Goal: Share content: Share content

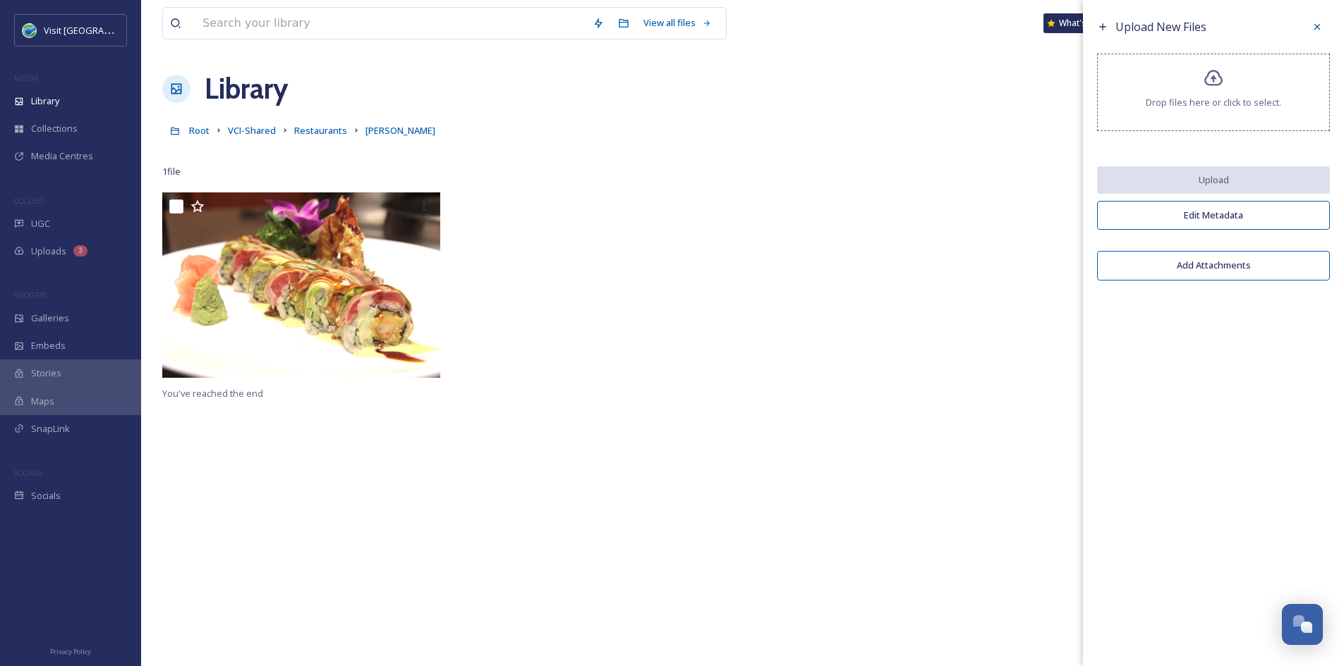
click at [803, 197] on div at bounding box center [888, 289] width 285 height 192
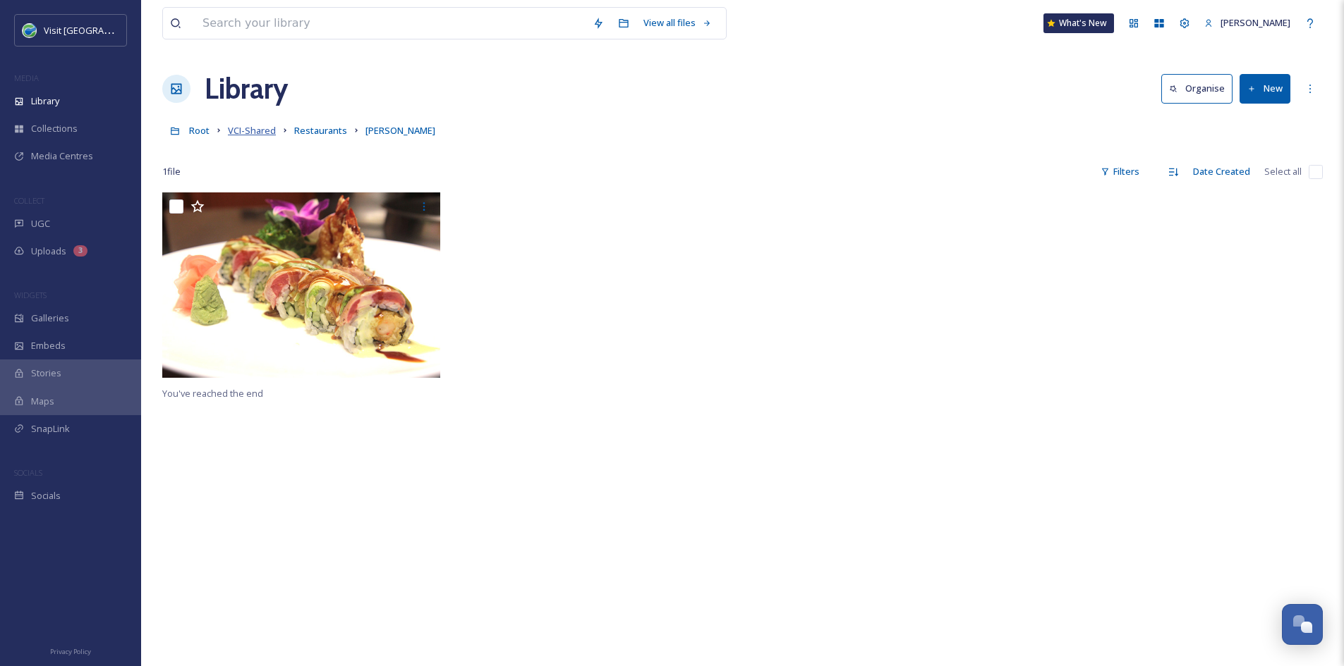
click at [243, 127] on span "VCI-Shared" at bounding box center [252, 130] width 48 height 13
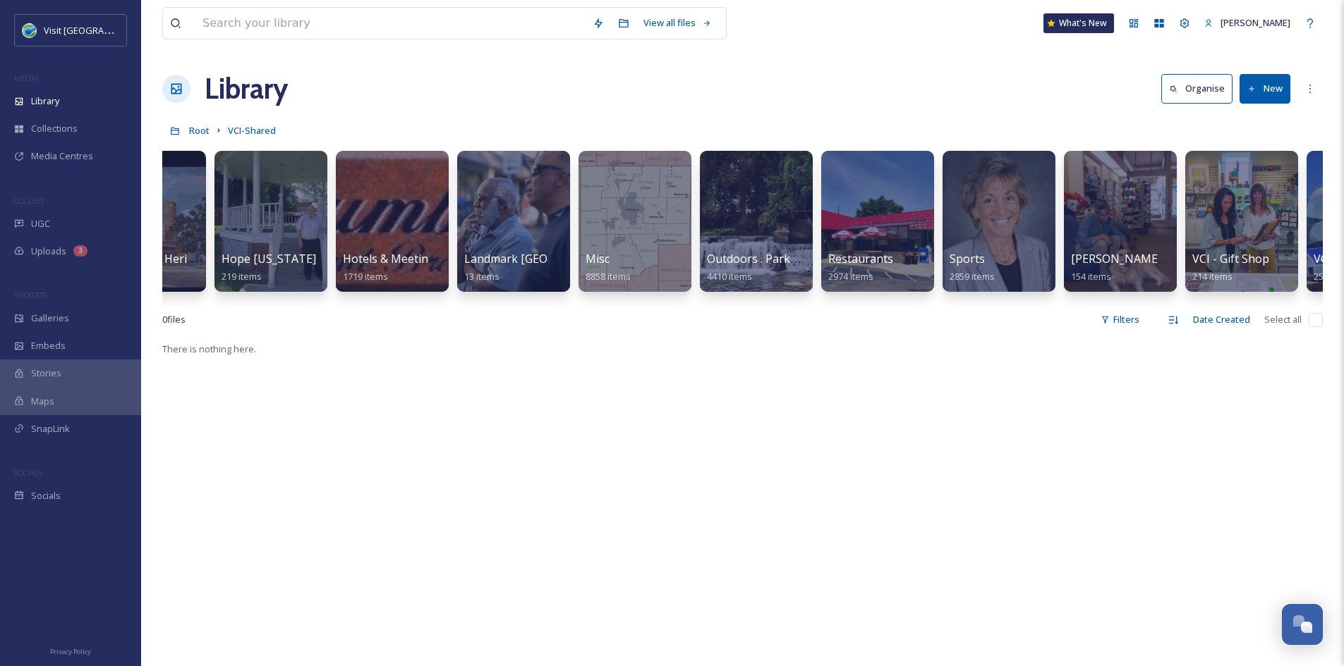
scroll to position [0, 1169]
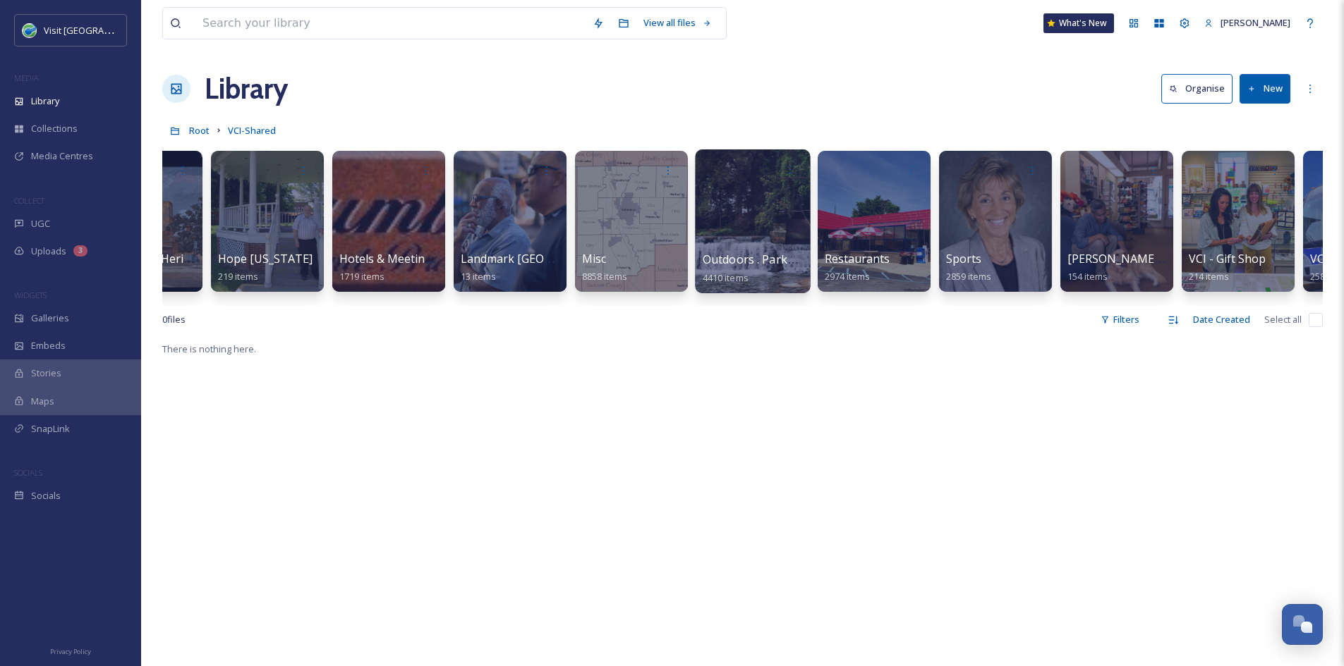
click at [757, 262] on span "Outdoors . Parks . People Trails" at bounding box center [787, 260] width 170 height 16
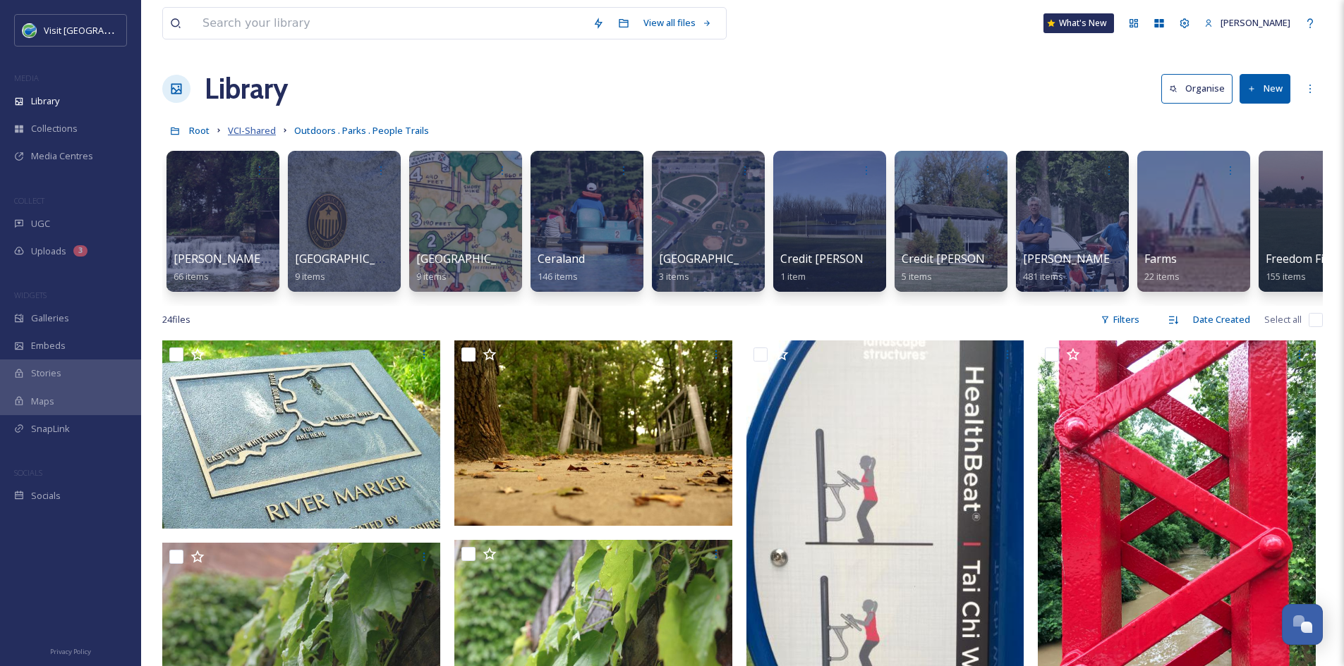
click at [260, 132] on span "VCI-Shared" at bounding box center [252, 130] width 48 height 13
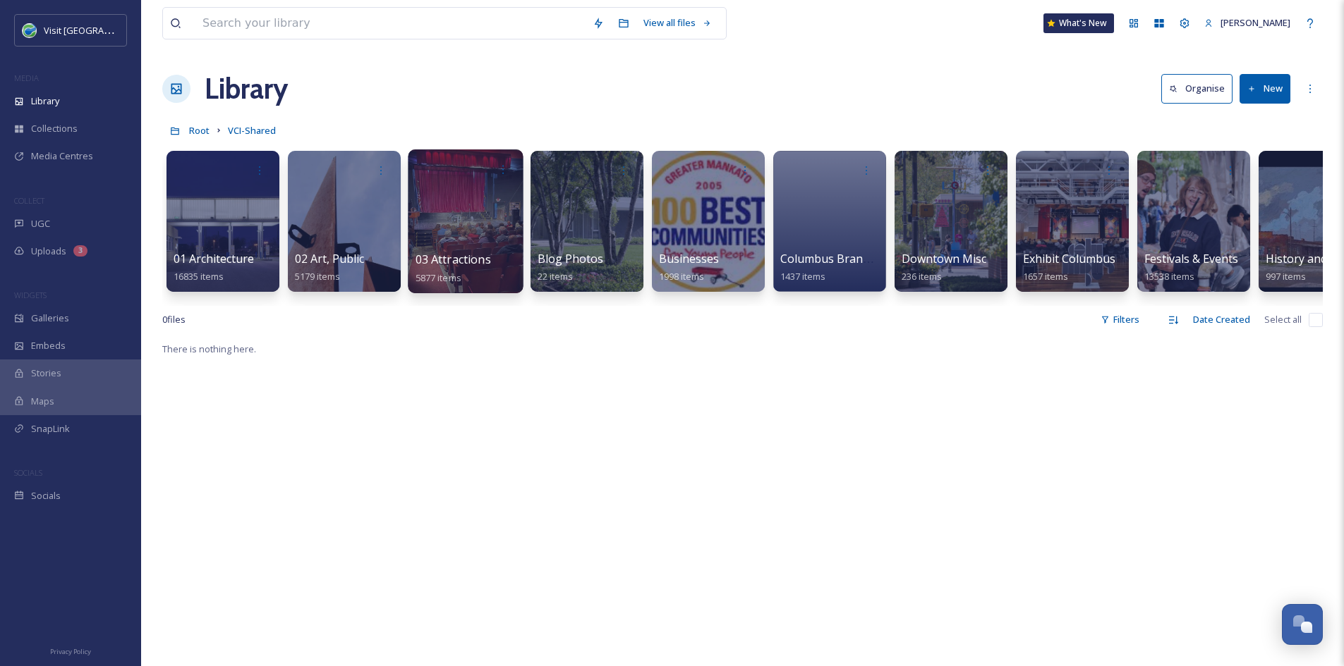
click at [483, 261] on span "03 Attractions" at bounding box center [452, 260] width 75 height 16
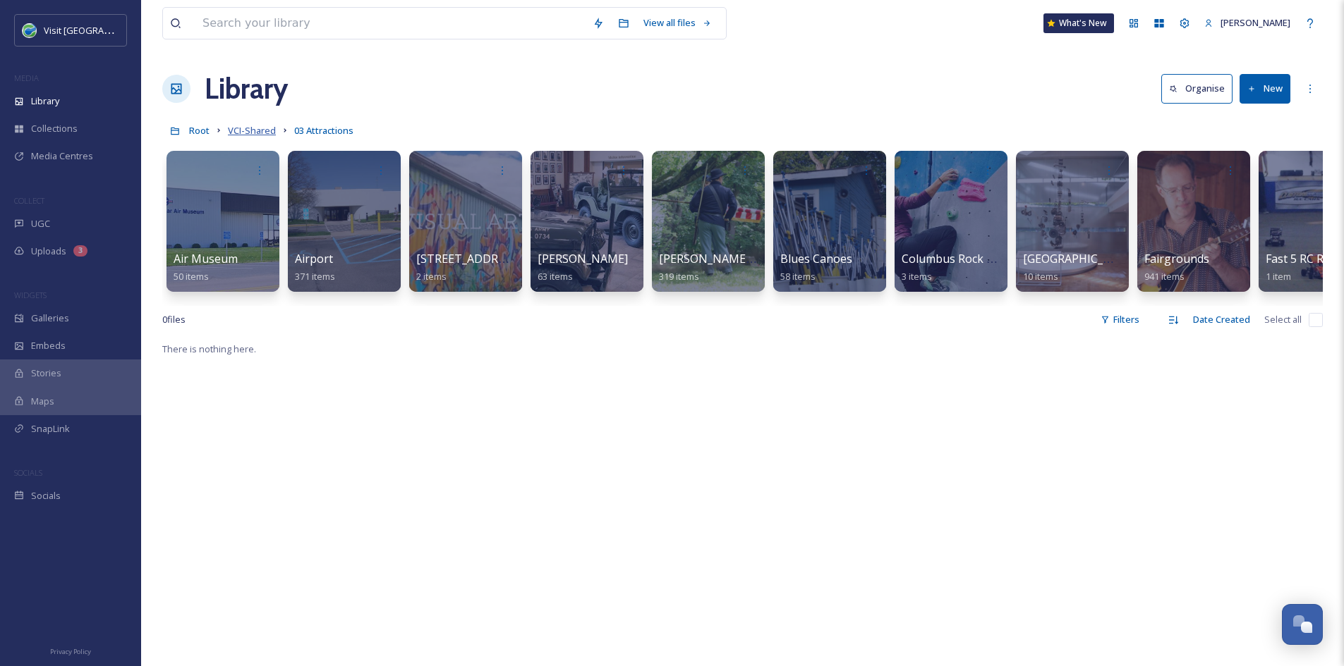
click at [246, 133] on span "VCI-Shared" at bounding box center [252, 130] width 48 height 13
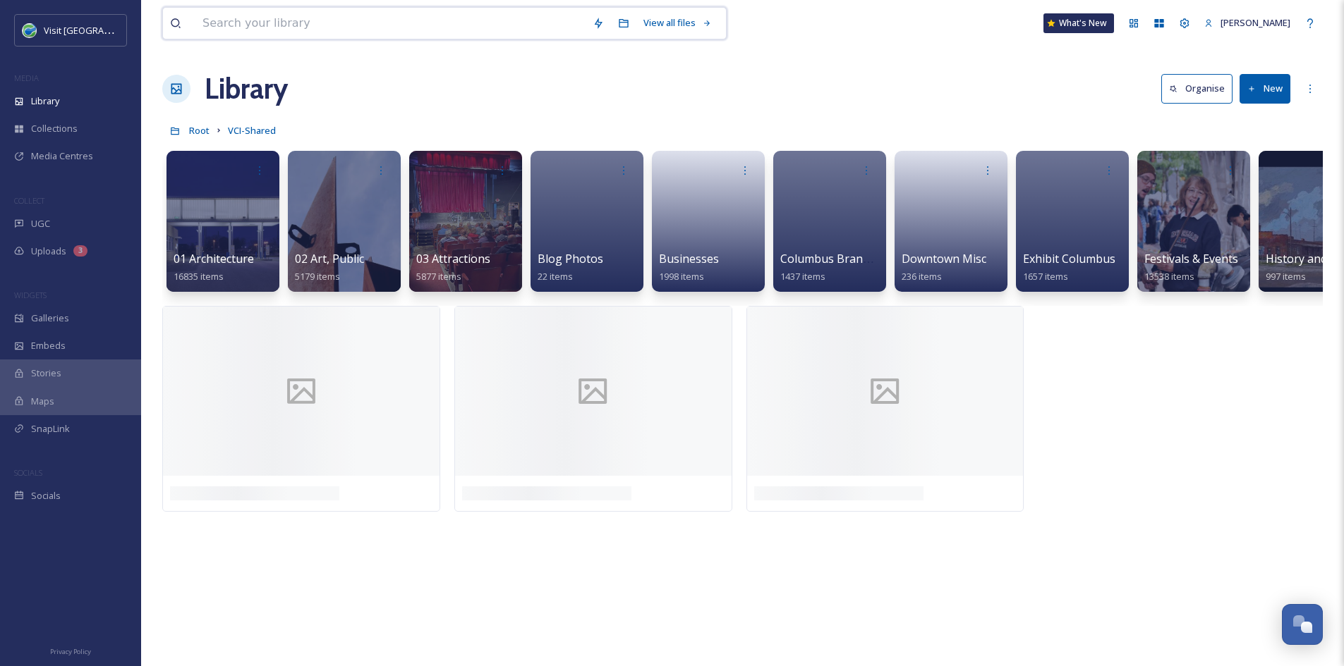
click at [449, 19] on input at bounding box center [390, 23] width 390 height 31
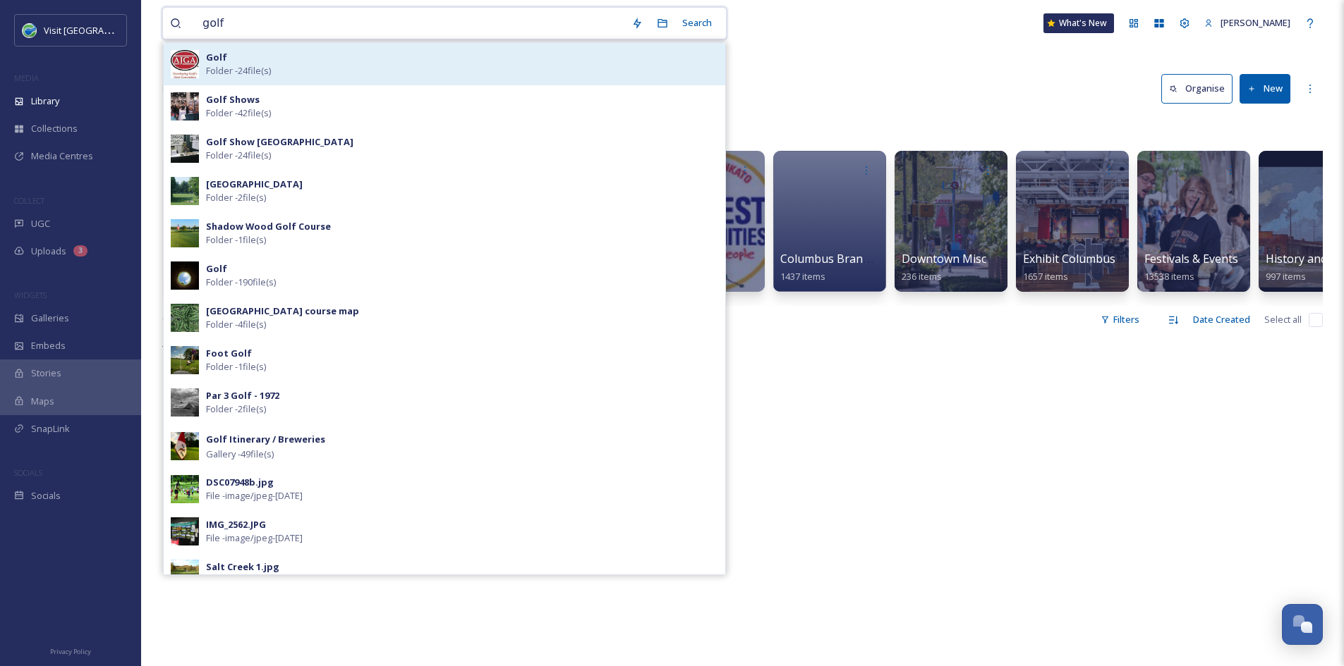
type input "golf"
click at [576, 51] on div "Golf Folder - 24 file(s)" at bounding box center [462, 64] width 512 height 27
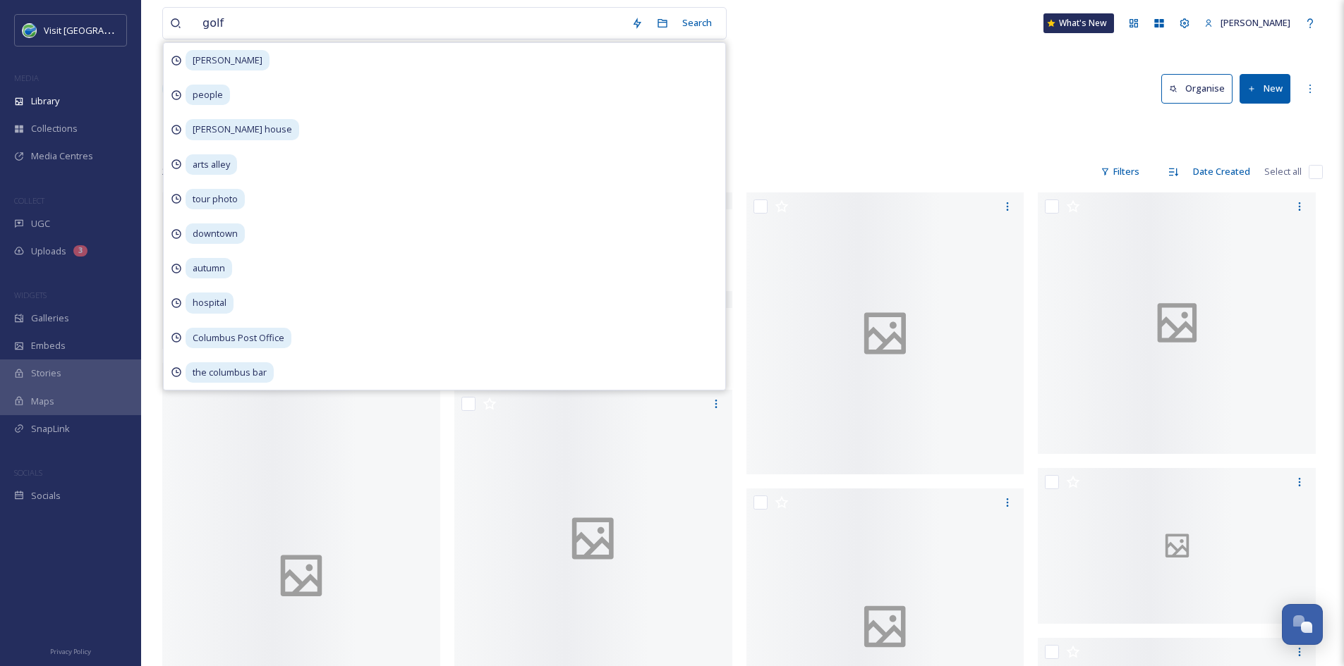
click at [815, 20] on div "golf Search [PERSON_NAME] people [PERSON_NAME] house arts alley tour photo down…" at bounding box center [742, 23] width 1160 height 47
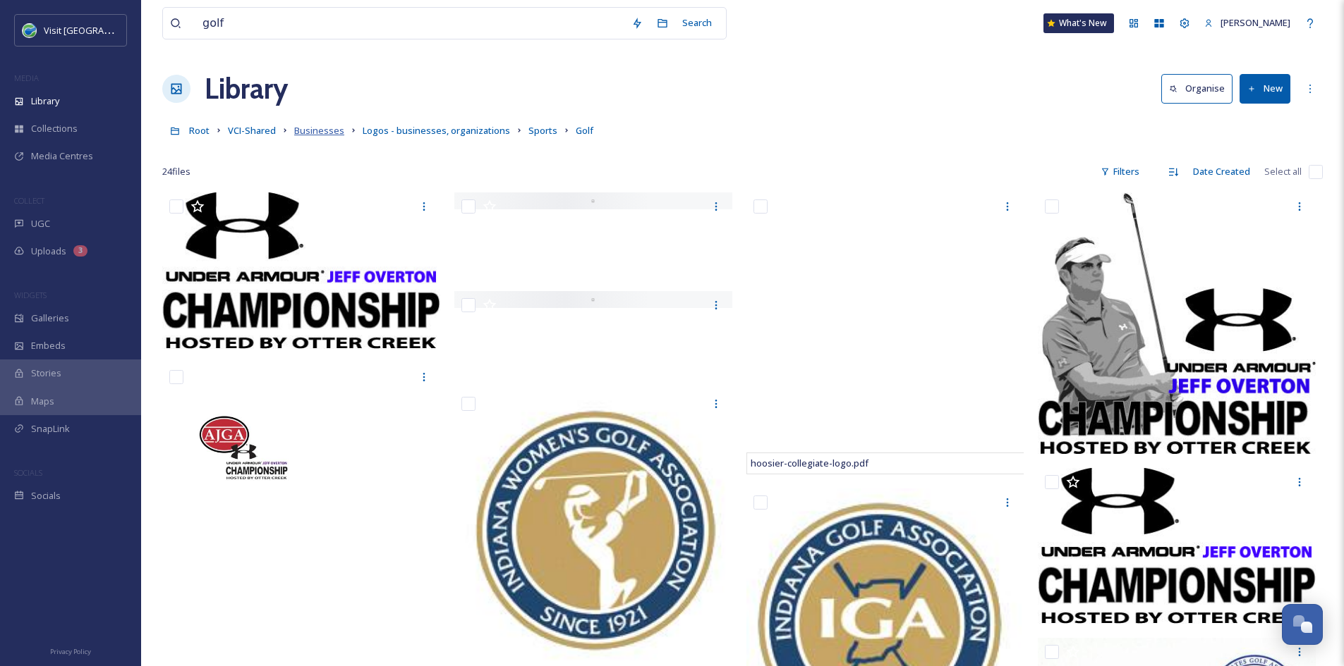
click at [313, 133] on span "Businesses" at bounding box center [319, 130] width 50 height 13
click at [300, 134] on span "Businesses" at bounding box center [319, 130] width 50 height 13
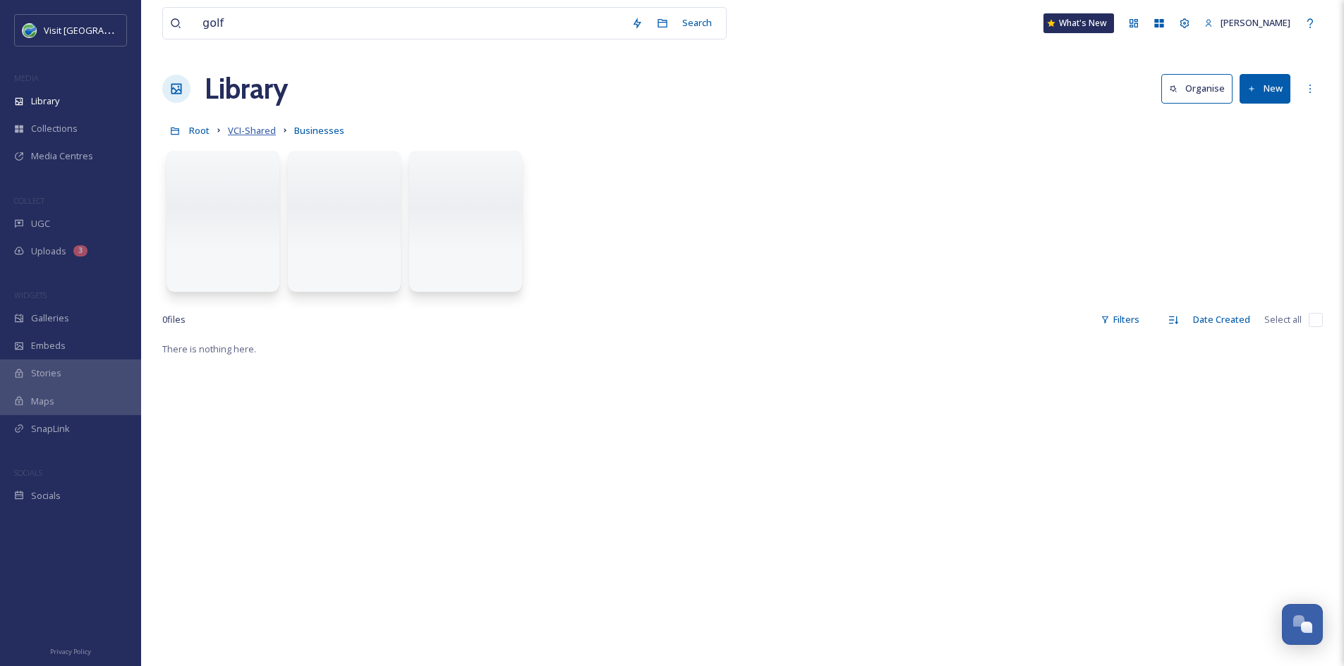
click at [257, 133] on span "VCI-Shared" at bounding box center [252, 130] width 48 height 13
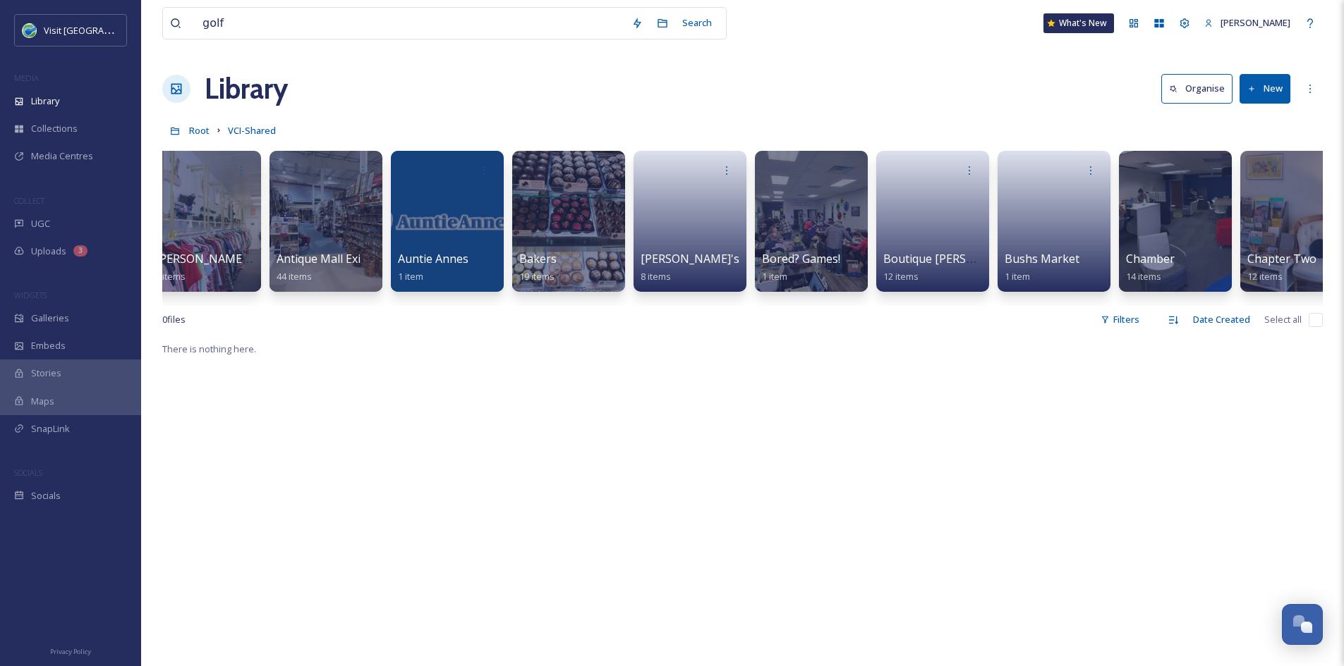
scroll to position [0, 20]
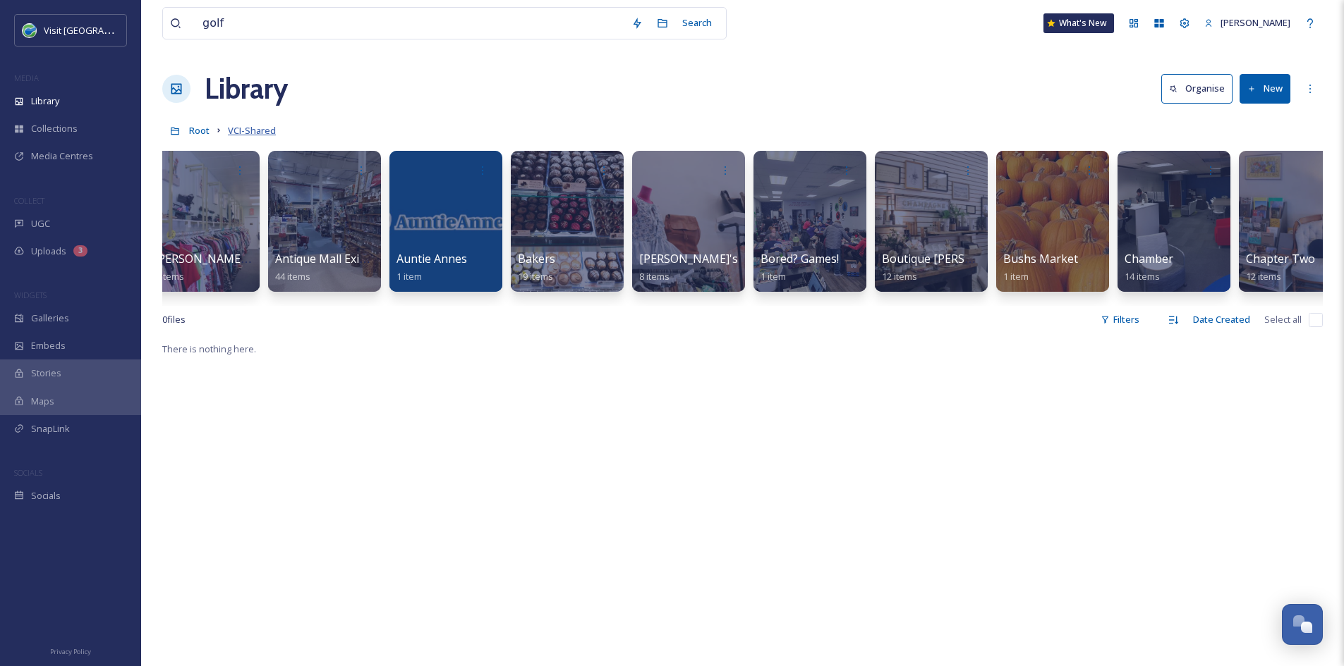
click at [233, 134] on span "VCI-Shared" at bounding box center [252, 130] width 48 height 13
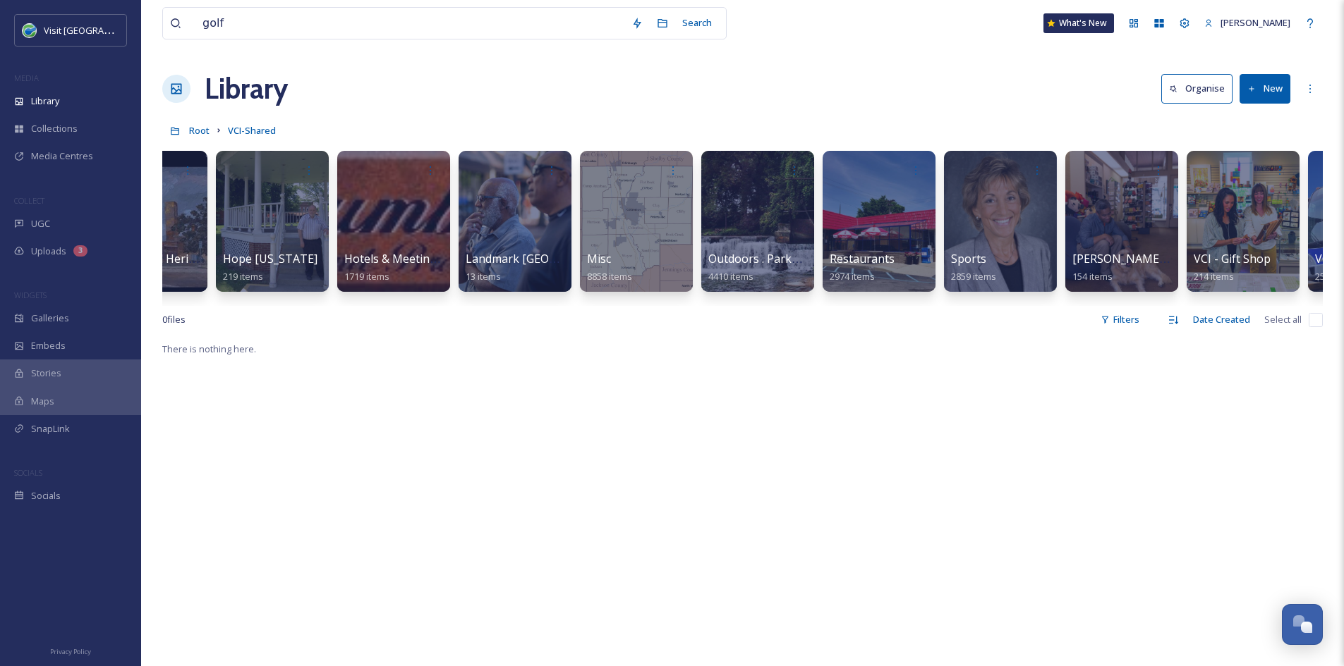
scroll to position [0, 1182]
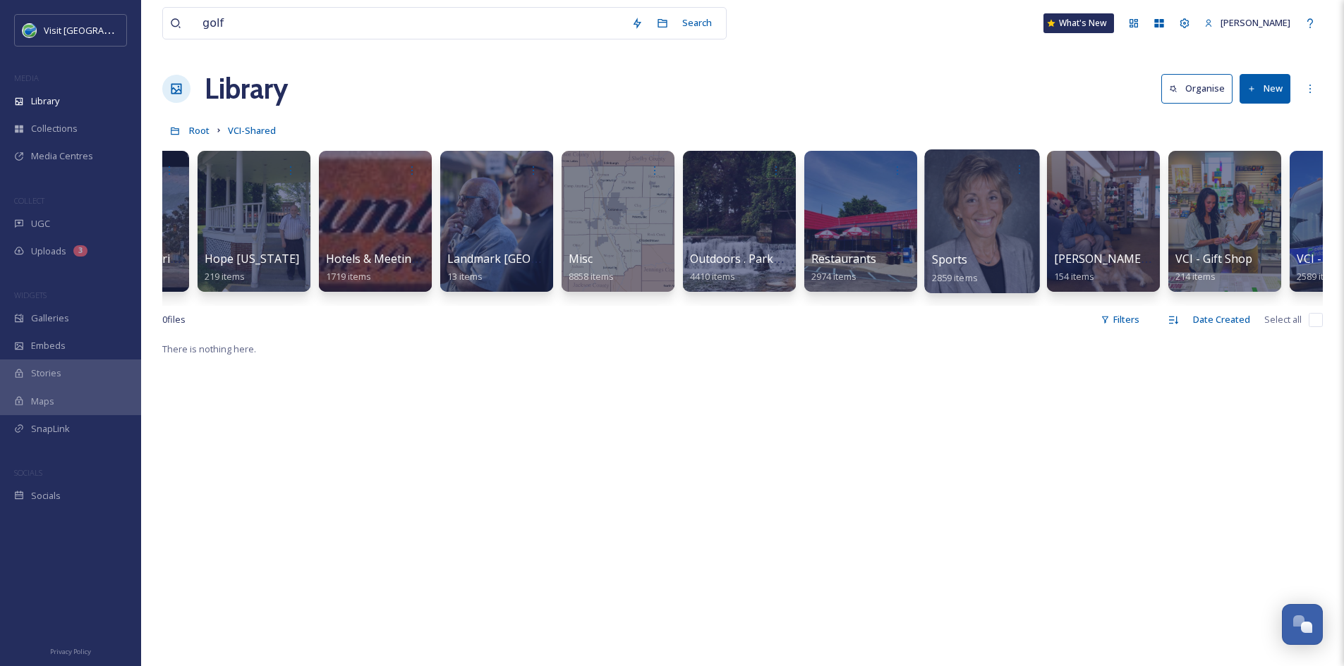
click at [961, 260] on span "Sports" at bounding box center [950, 260] width 36 height 16
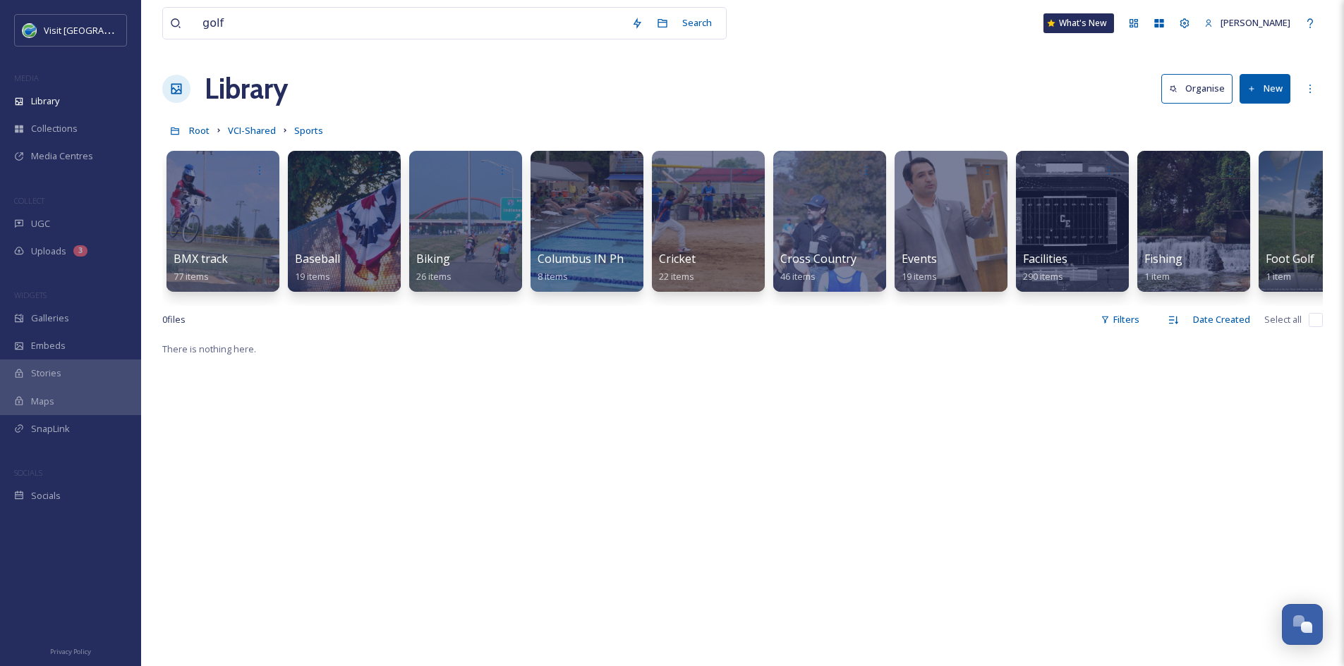
click at [1270, 80] on button "New" at bounding box center [1264, 88] width 51 height 29
click at [1244, 176] on span "Folder" at bounding box center [1248, 176] width 27 height 13
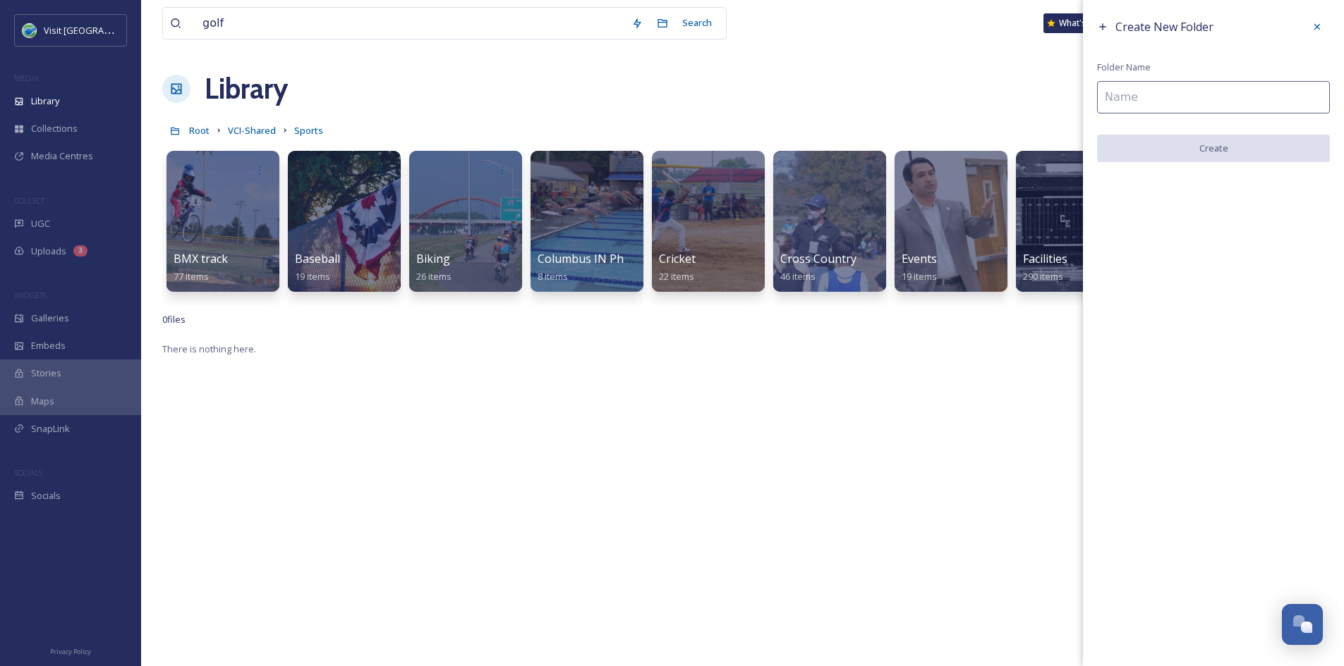
click at [1188, 96] on input at bounding box center [1213, 97] width 233 height 32
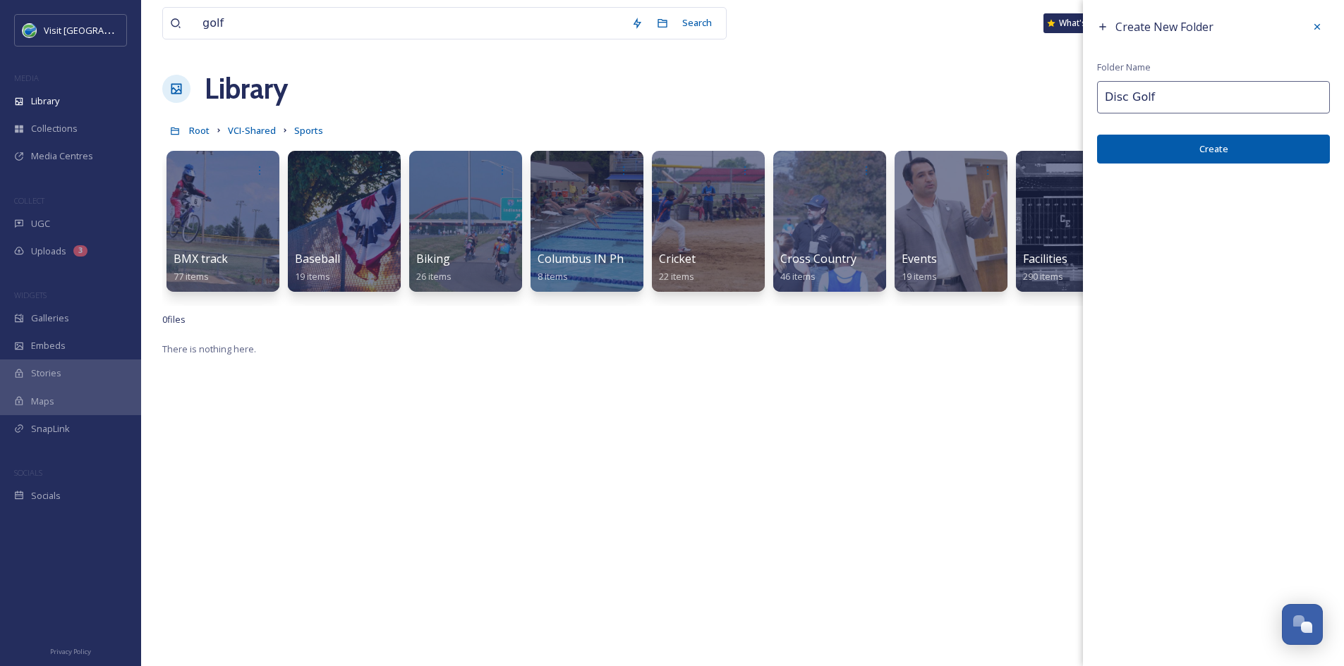
type input "Disc Golf"
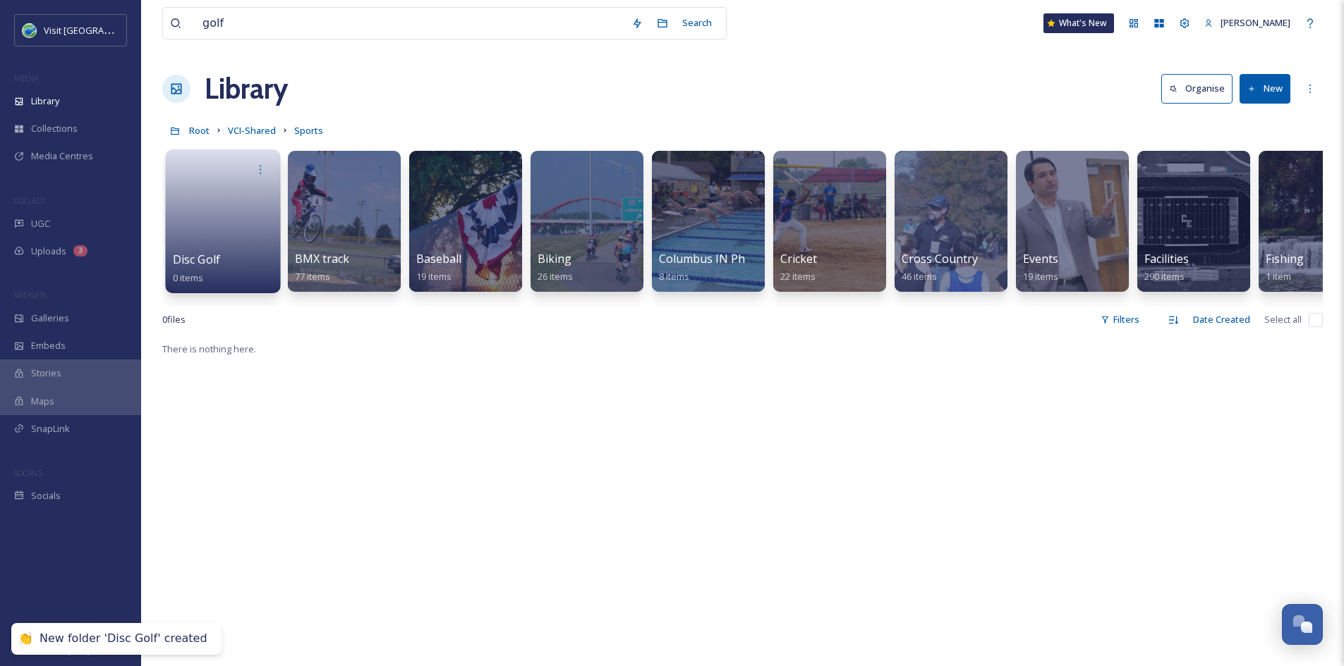
click at [205, 260] on span "Disc Golf" at bounding box center [196, 260] width 47 height 16
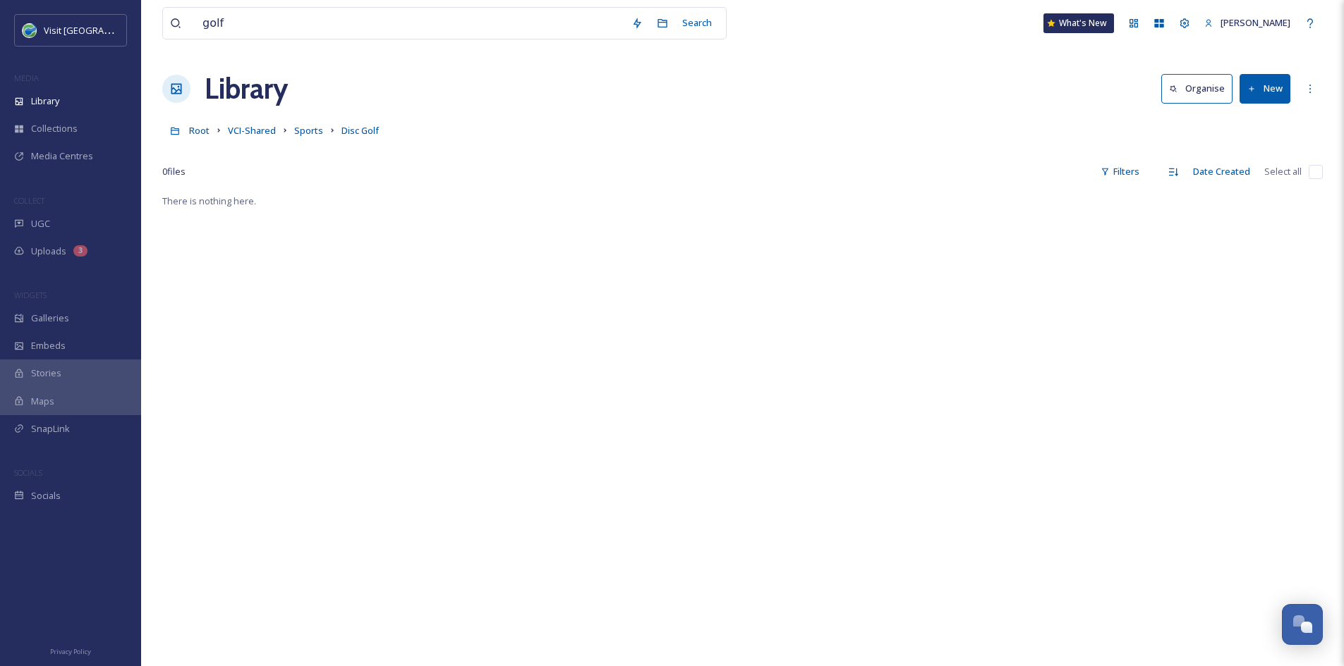
click at [1263, 101] on button "New" at bounding box center [1264, 88] width 51 height 29
click at [1260, 127] on span "File Upload" at bounding box center [1258, 121] width 47 height 13
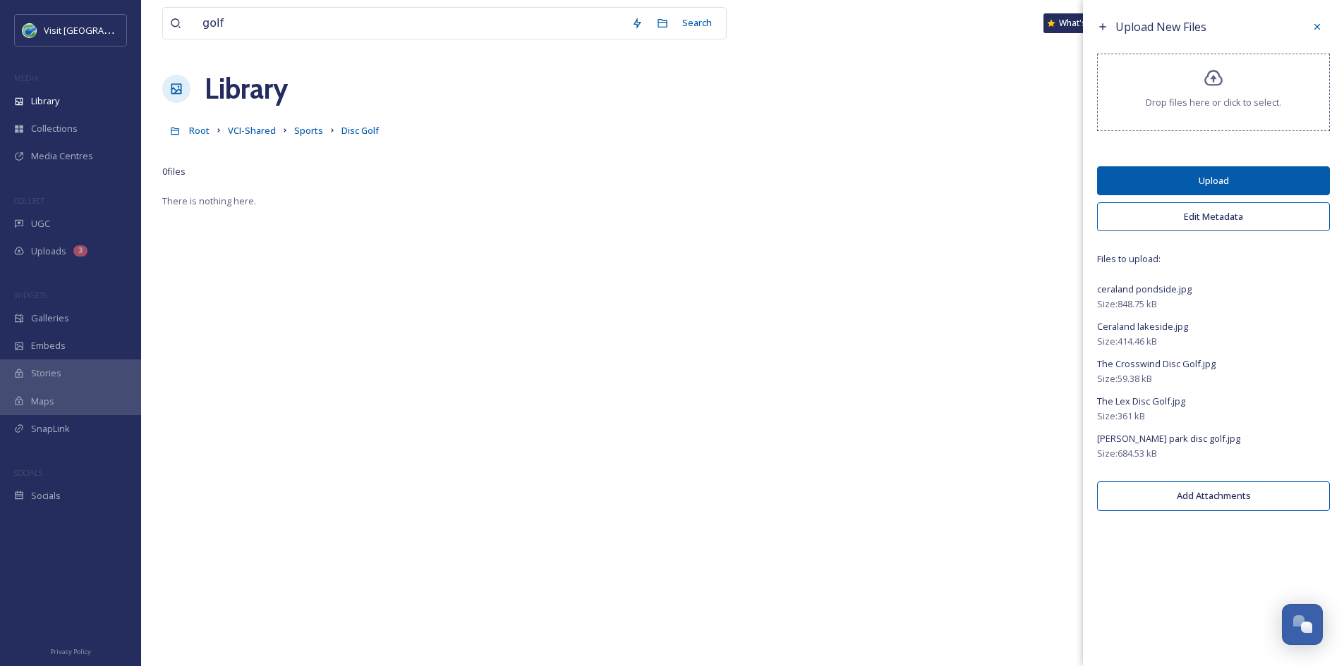
click at [1302, 182] on button "Upload" at bounding box center [1213, 180] width 233 height 29
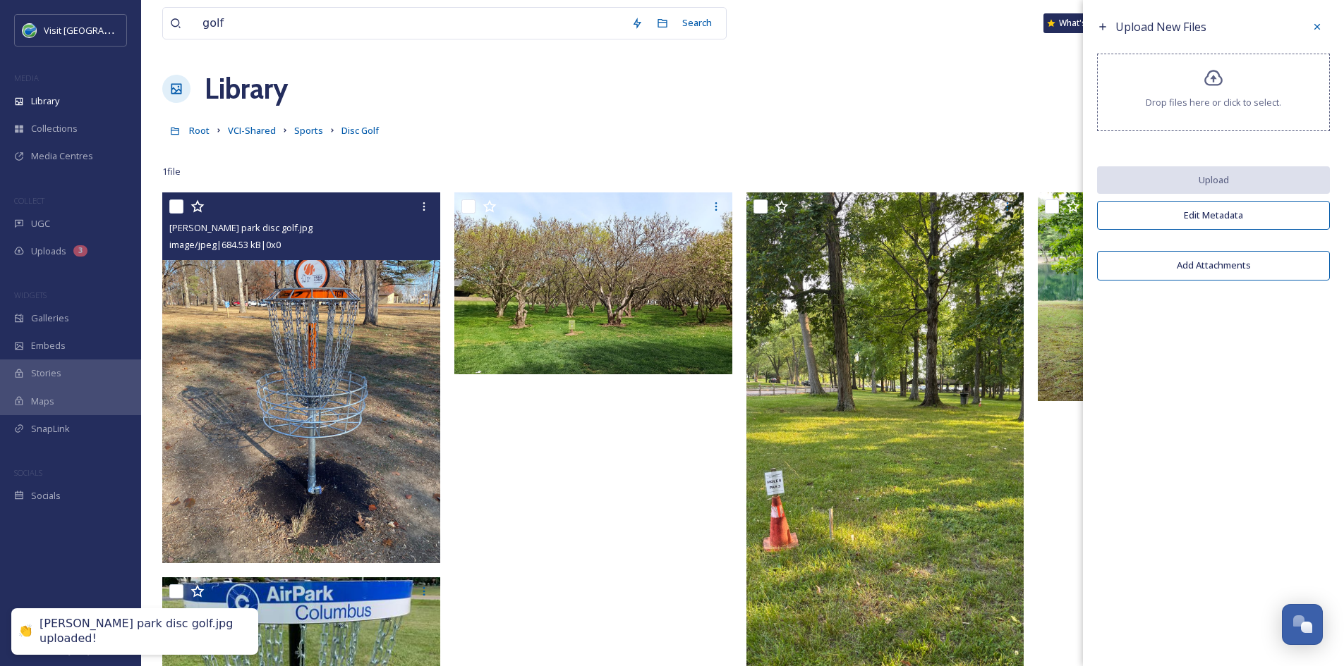
click at [262, 296] on img at bounding box center [301, 378] width 278 height 370
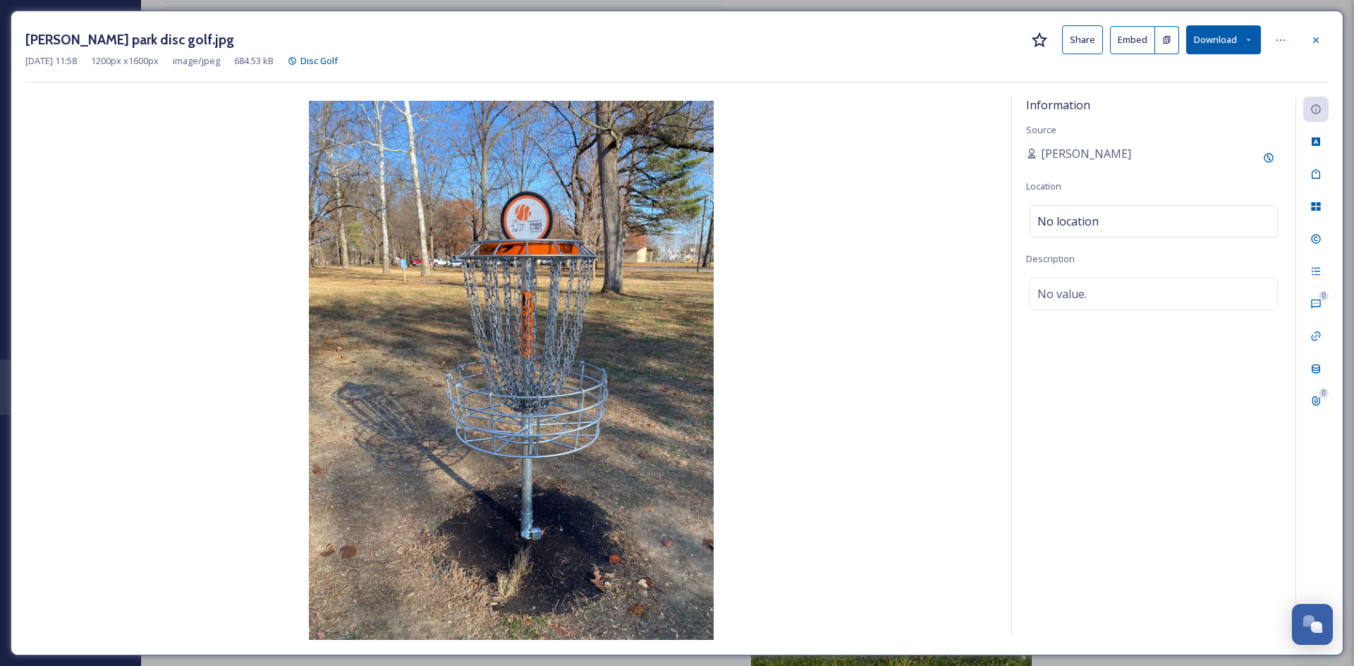
click at [1075, 38] on button "Share" at bounding box center [1082, 39] width 41 height 29
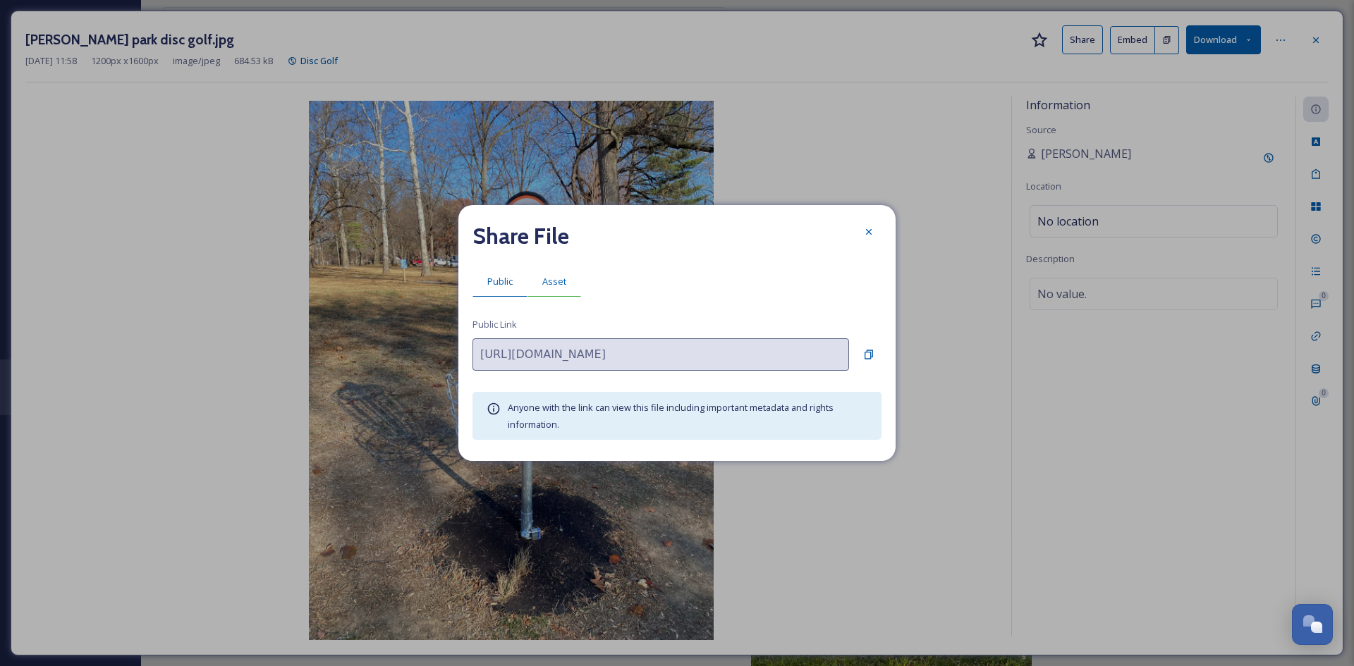
click at [565, 276] on span "Asset" at bounding box center [554, 281] width 24 height 13
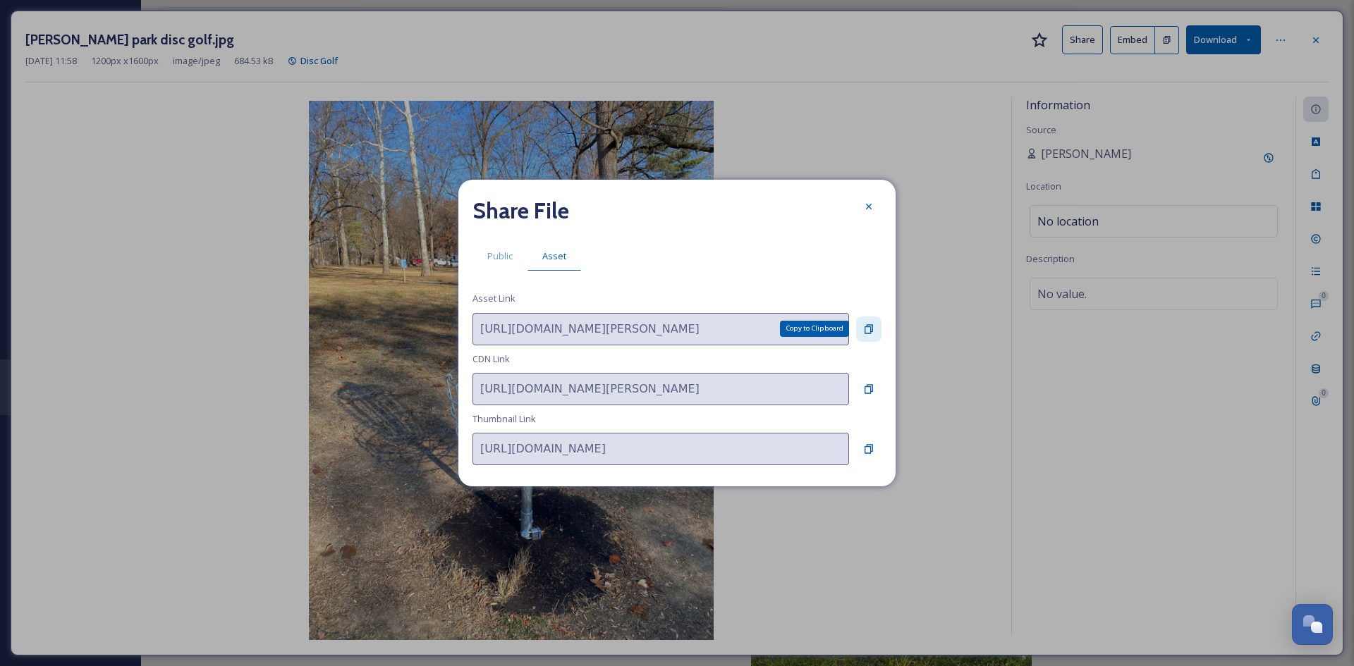
click at [871, 325] on icon at bounding box center [869, 328] width 8 height 9
click at [865, 210] on icon at bounding box center [868, 206] width 11 height 11
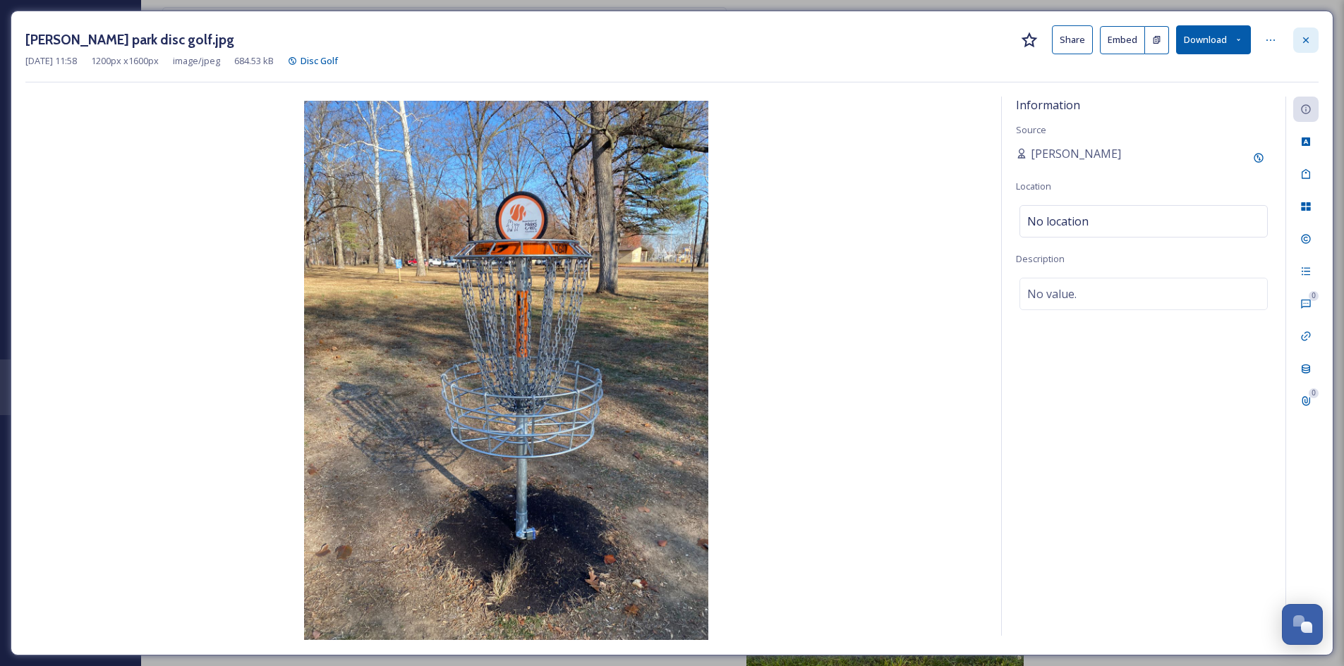
click at [1303, 35] on icon at bounding box center [1305, 40] width 11 height 11
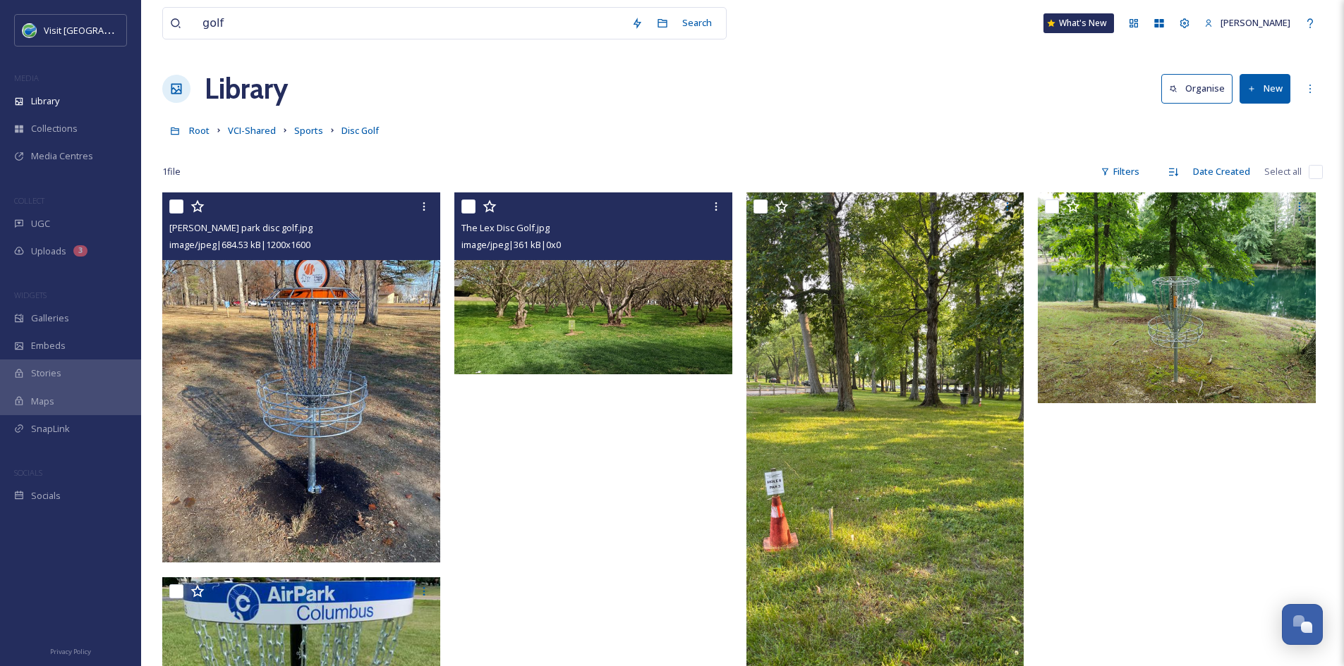
click at [599, 284] on img at bounding box center [593, 284] width 278 height 182
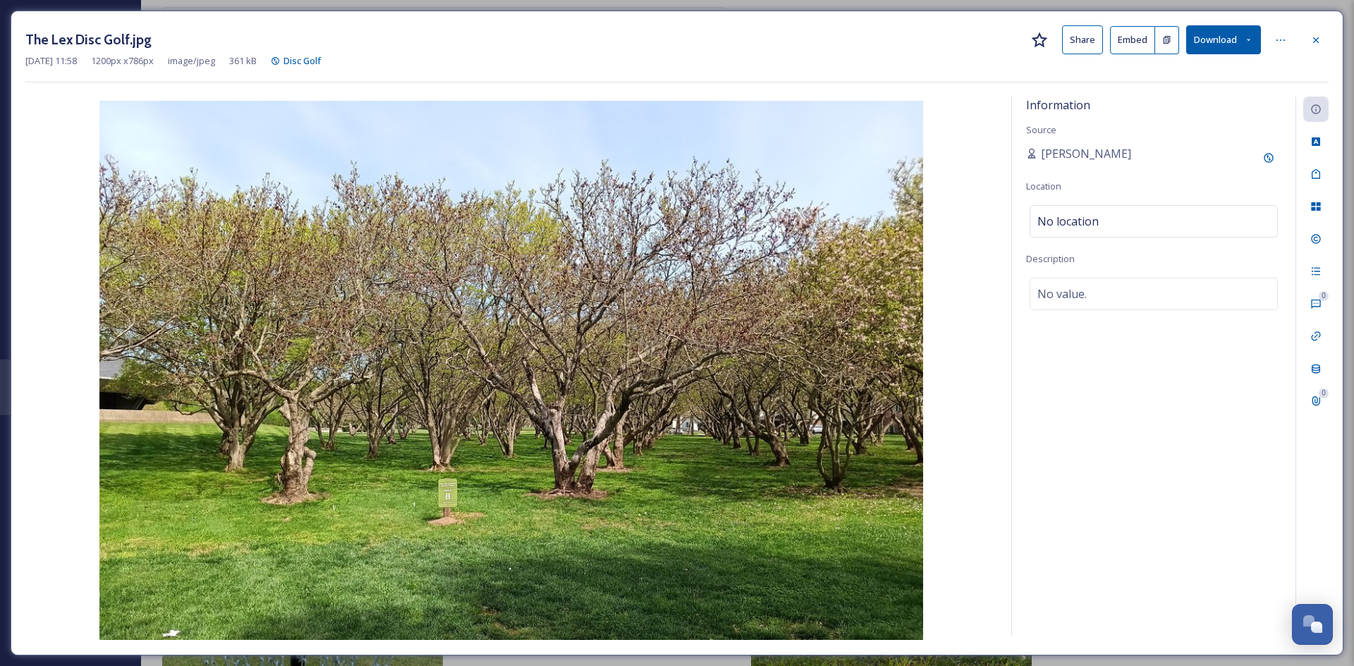
click at [1070, 42] on button "Share" at bounding box center [1082, 39] width 41 height 29
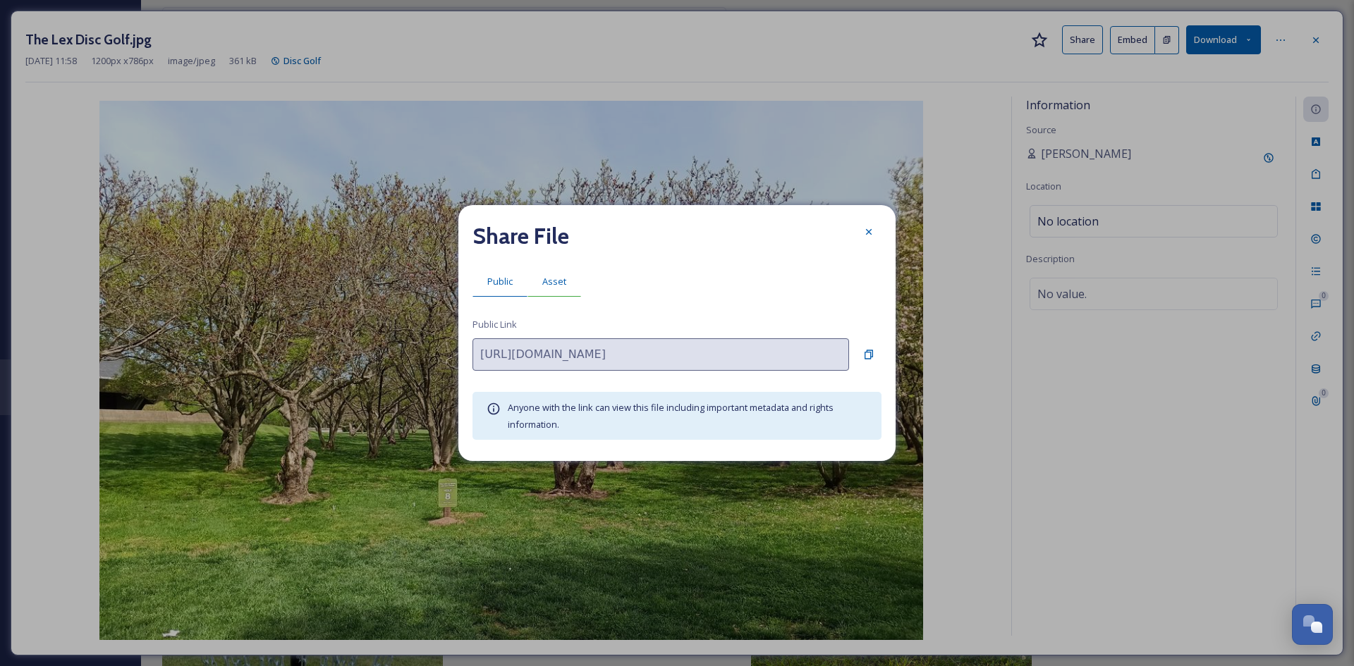
click at [560, 276] on span "Asset" at bounding box center [554, 281] width 24 height 13
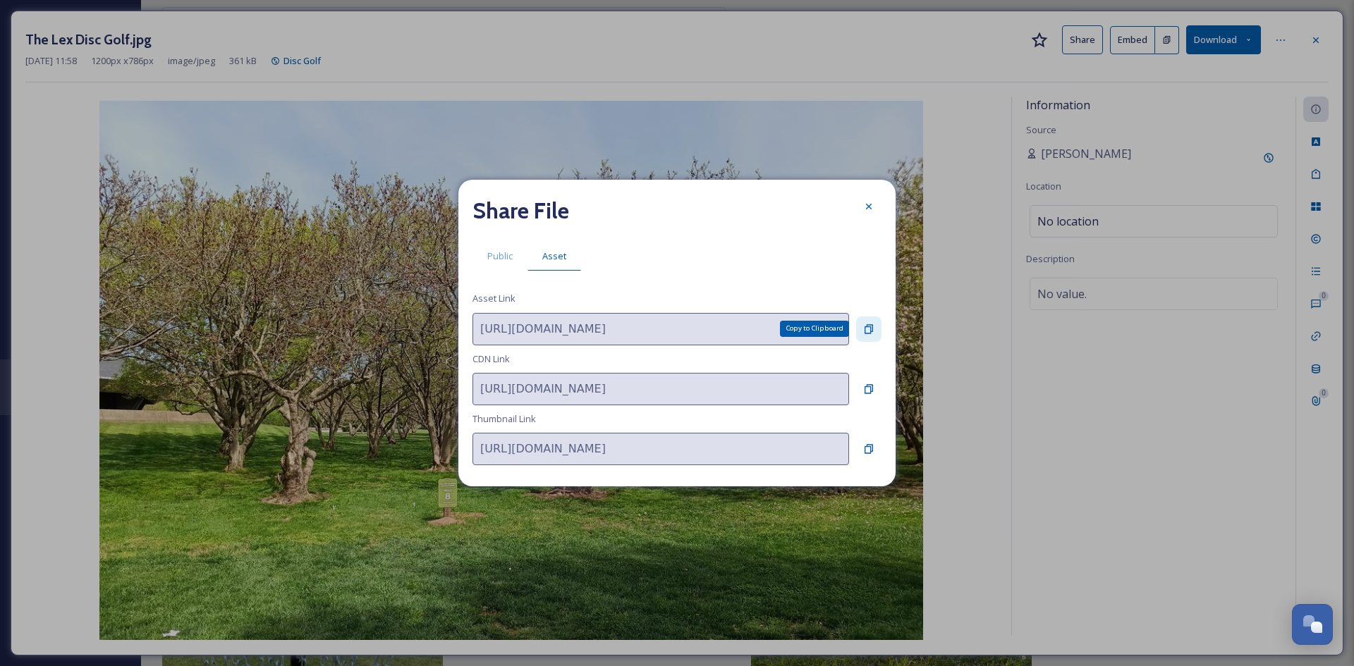
click at [868, 326] on icon at bounding box center [868, 329] width 11 height 11
click at [863, 210] on icon at bounding box center [868, 206] width 11 height 11
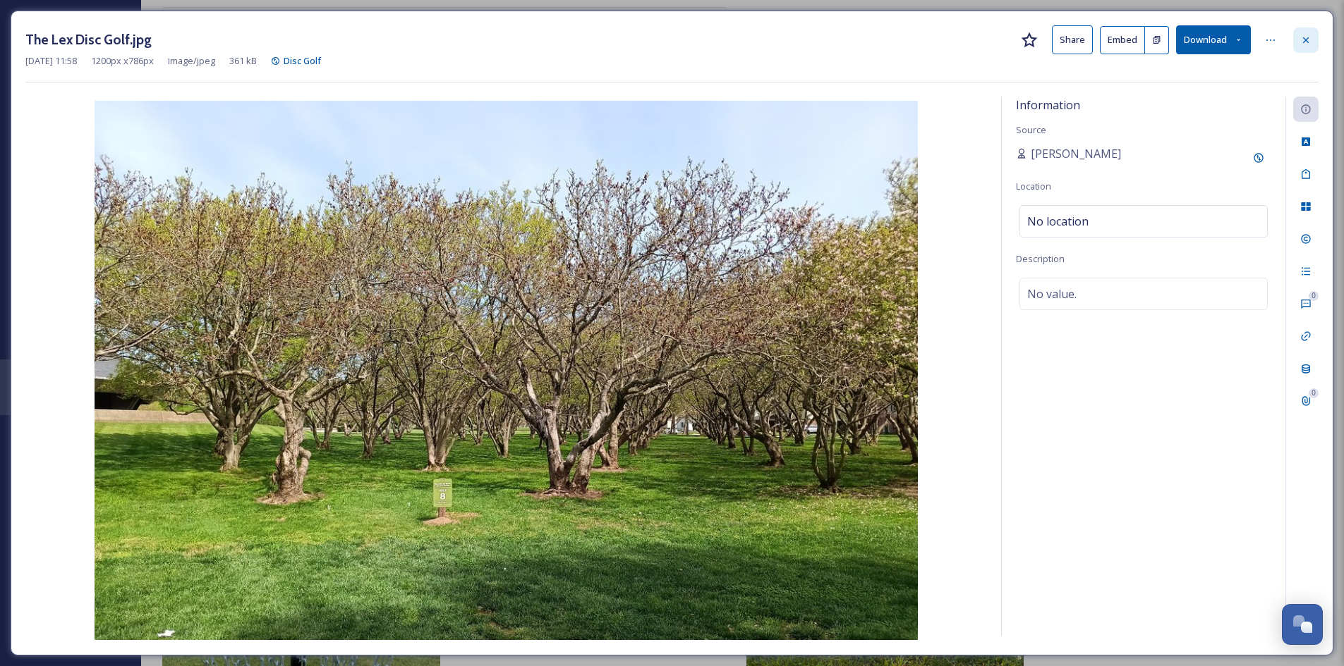
click at [1305, 38] on icon at bounding box center [1305, 40] width 11 height 11
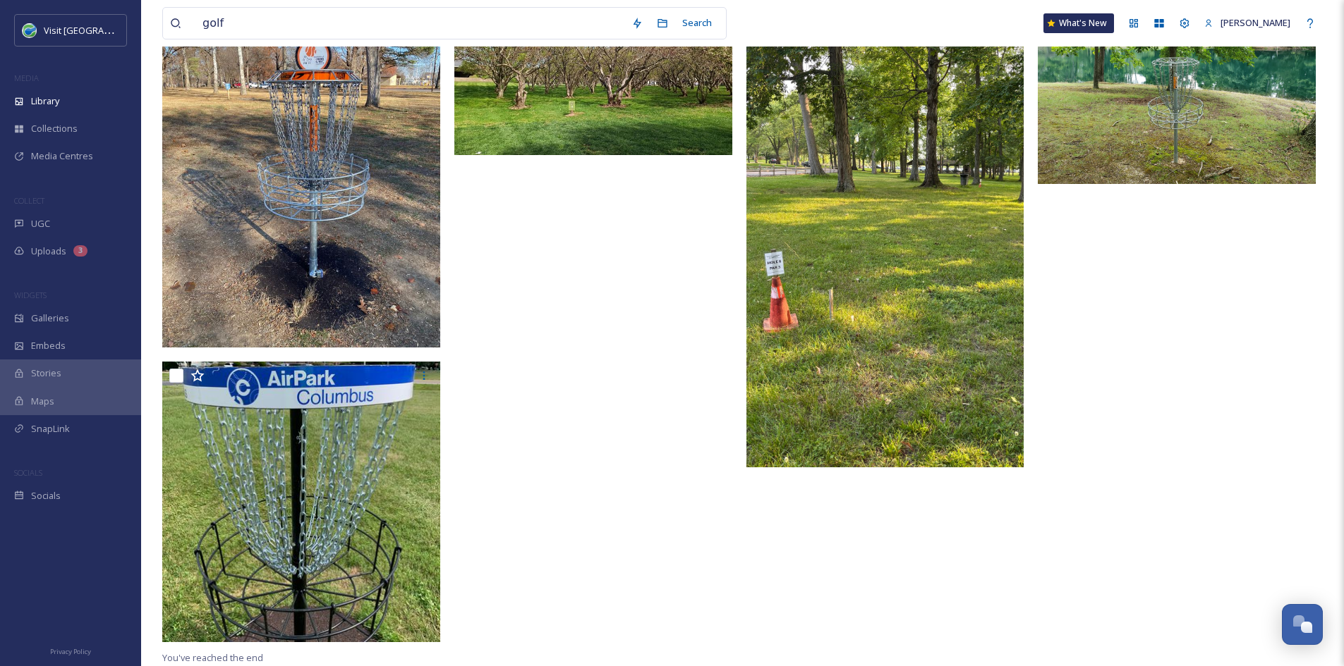
scroll to position [217, 0]
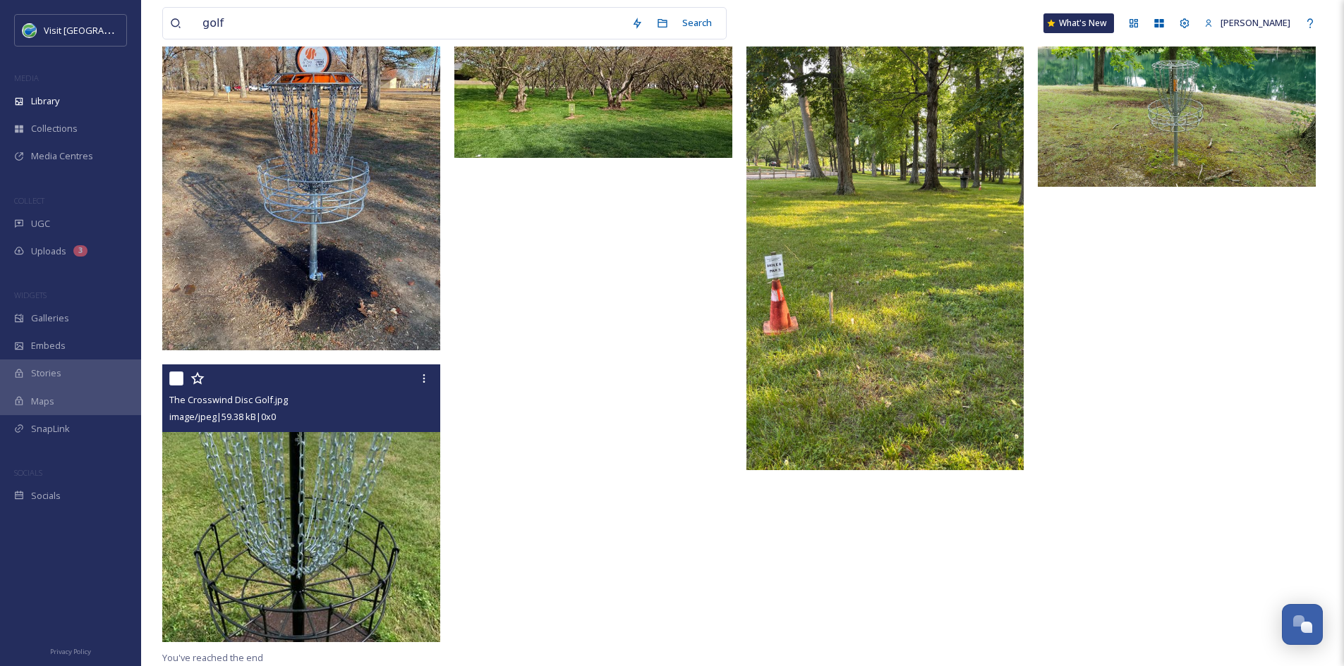
click at [312, 554] on img at bounding box center [301, 504] width 278 height 278
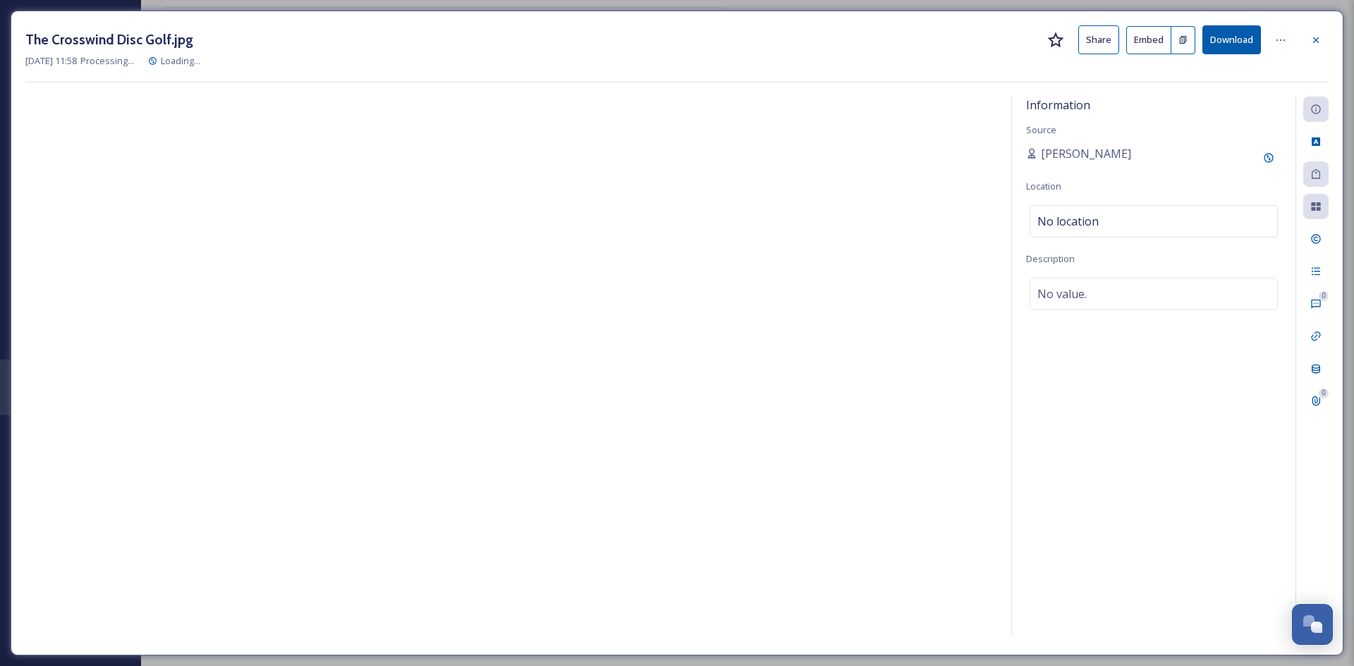
click at [1096, 33] on button "Share" at bounding box center [1098, 39] width 41 height 29
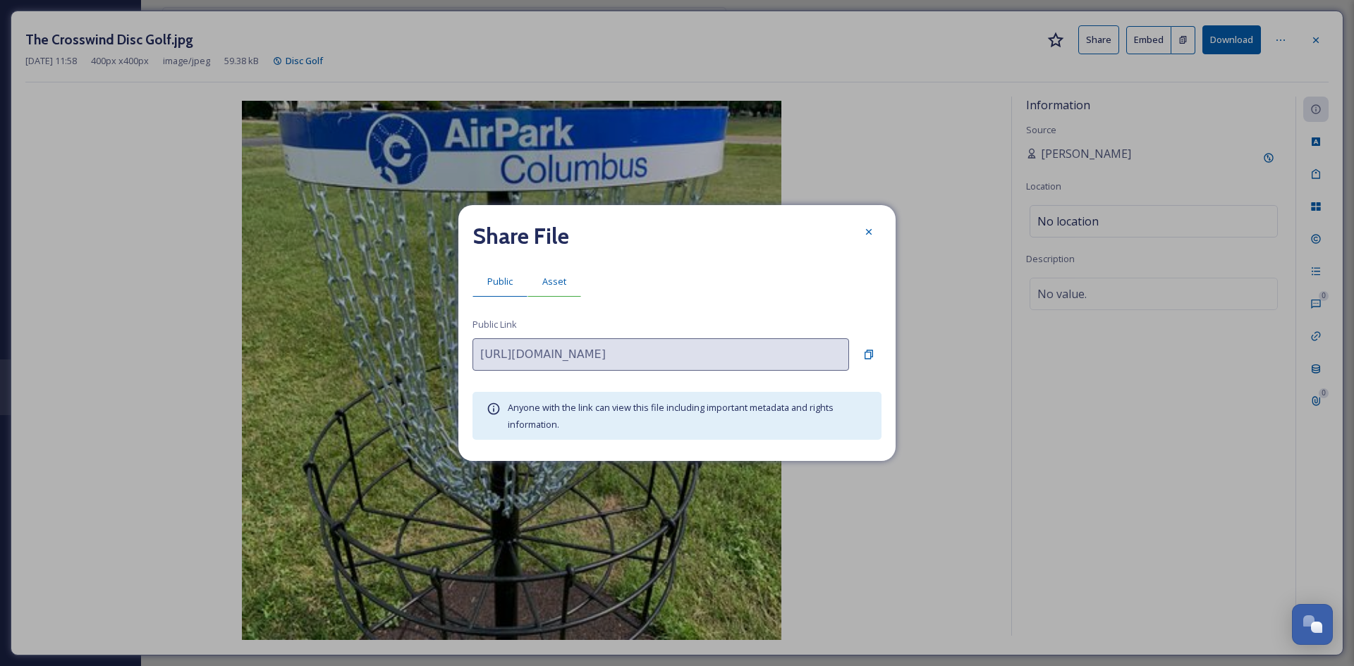
click at [559, 275] on span "Asset" at bounding box center [554, 281] width 24 height 13
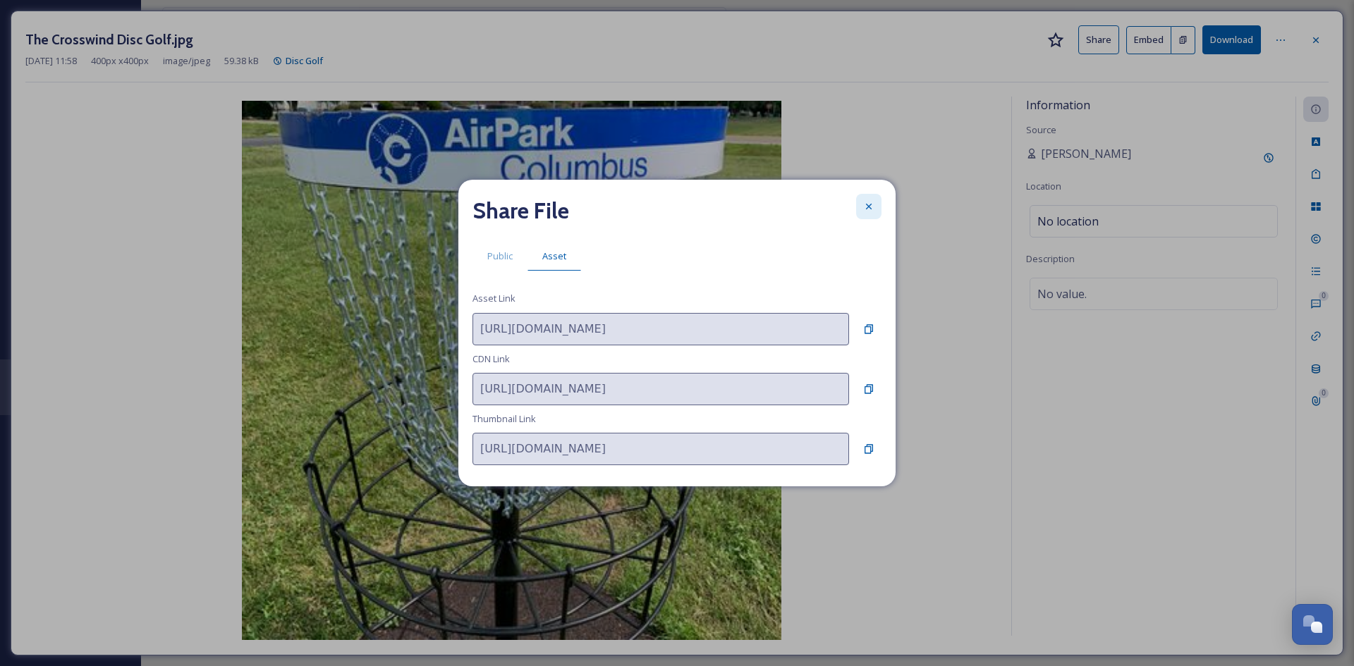
click at [877, 197] on div at bounding box center [868, 206] width 25 height 25
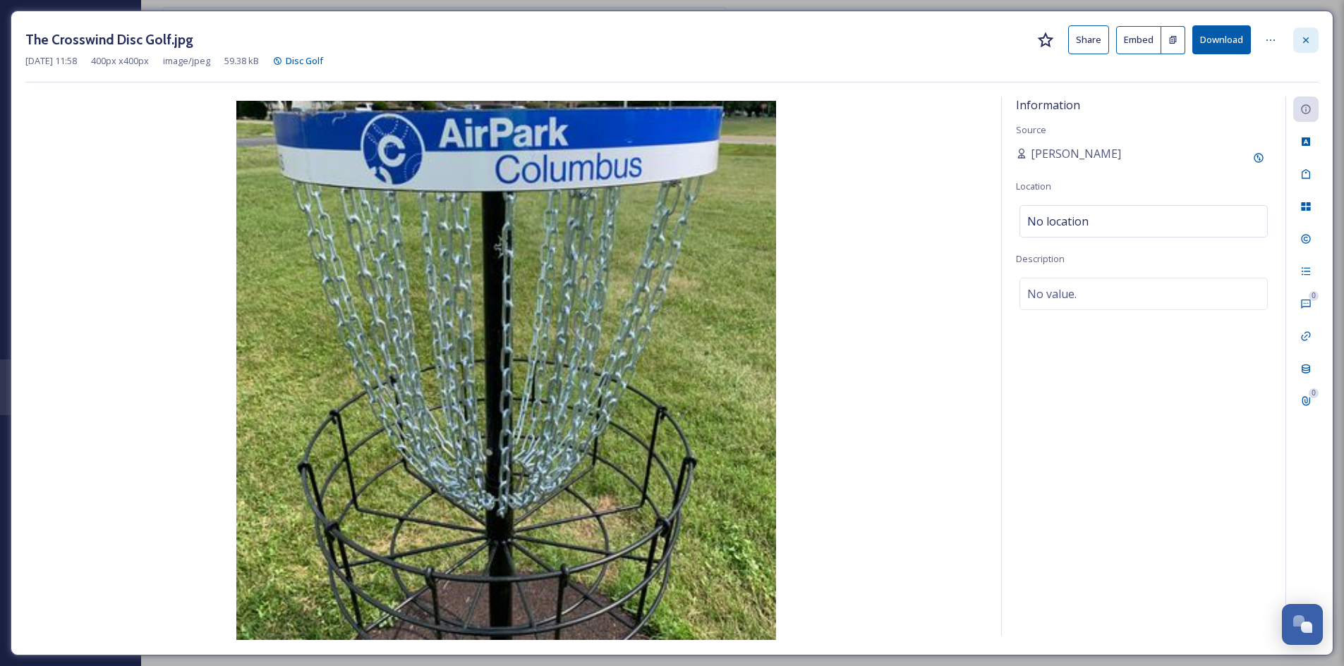
click at [1302, 42] on icon at bounding box center [1305, 40] width 11 height 11
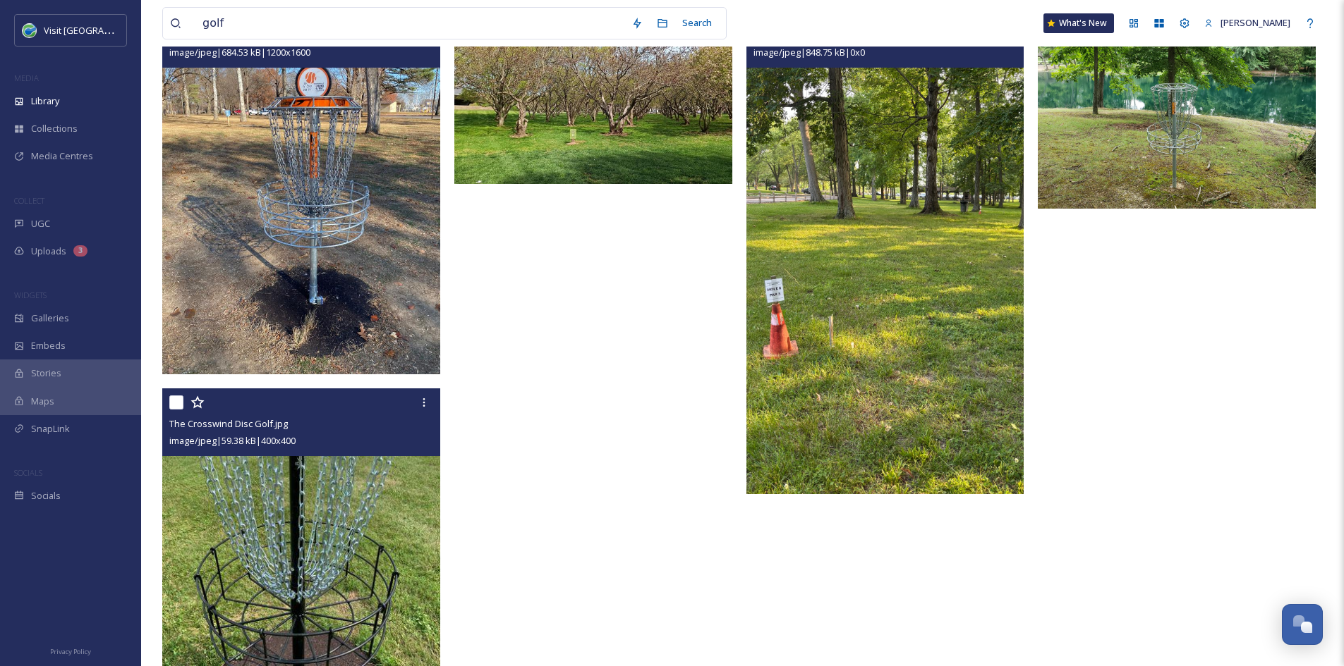
click at [838, 359] on img at bounding box center [885, 247] width 278 height 494
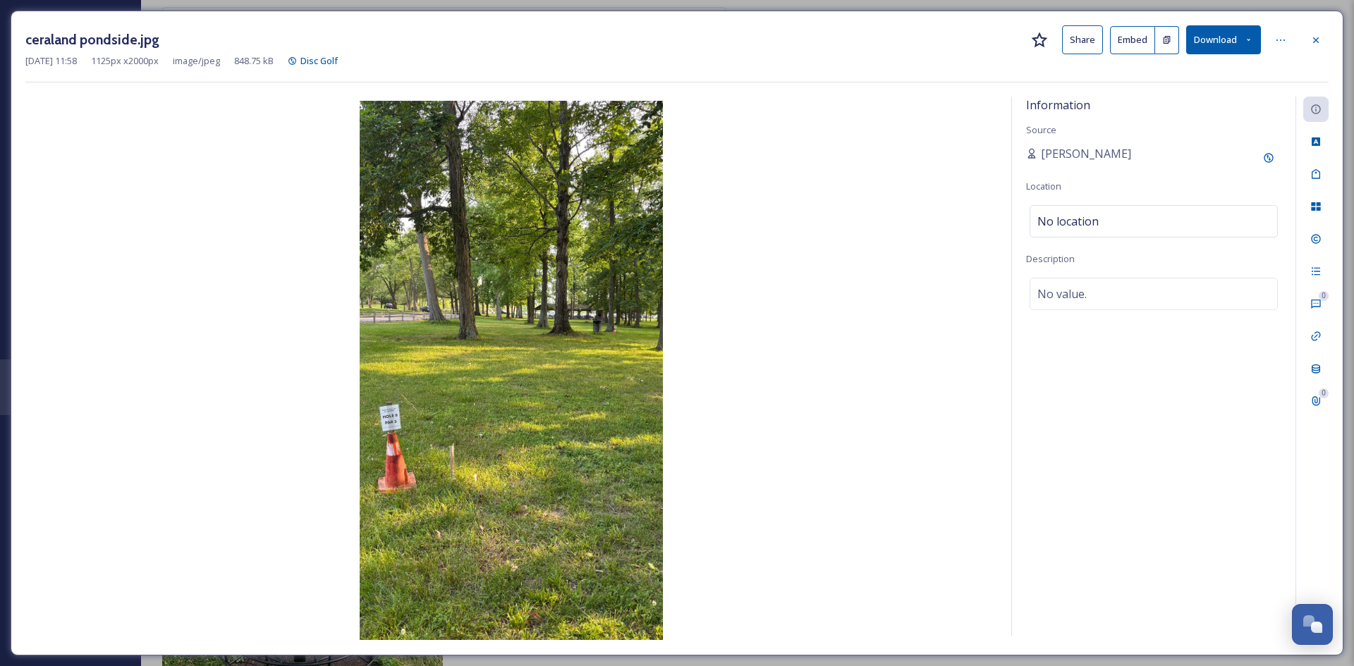
click at [1087, 36] on button "Share" at bounding box center [1082, 39] width 41 height 29
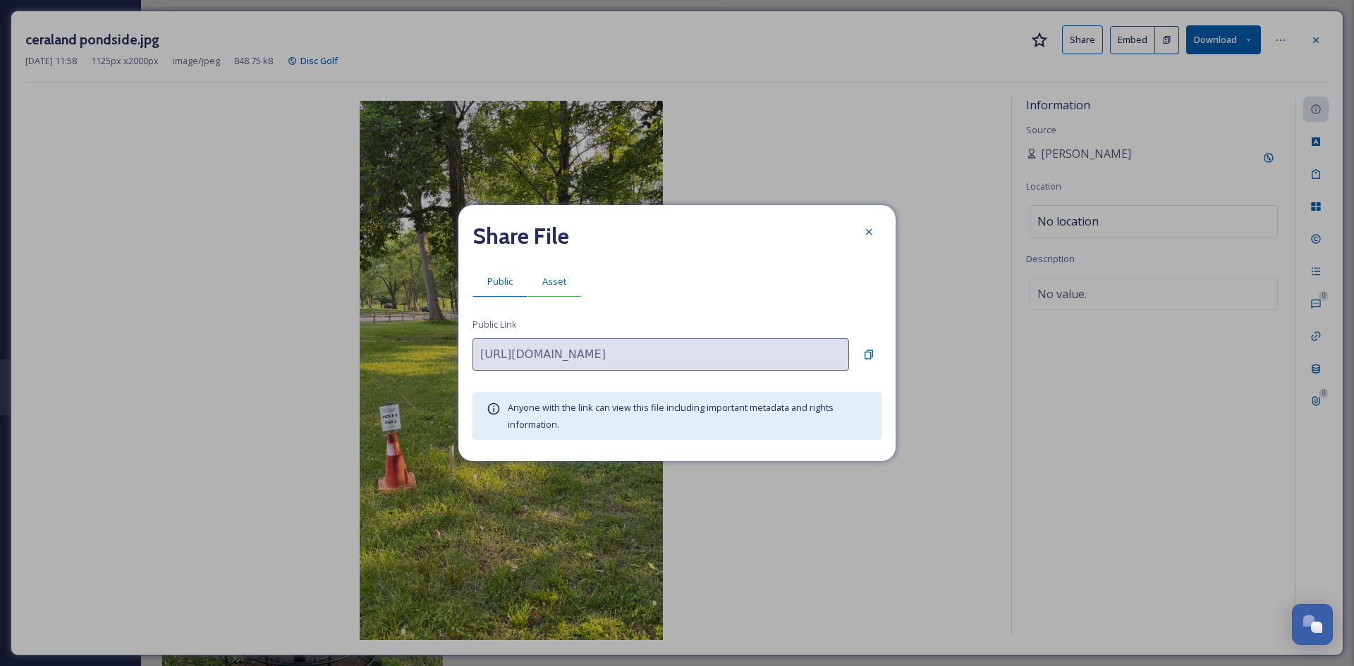
click at [554, 272] on div "Asset" at bounding box center [555, 281] width 54 height 29
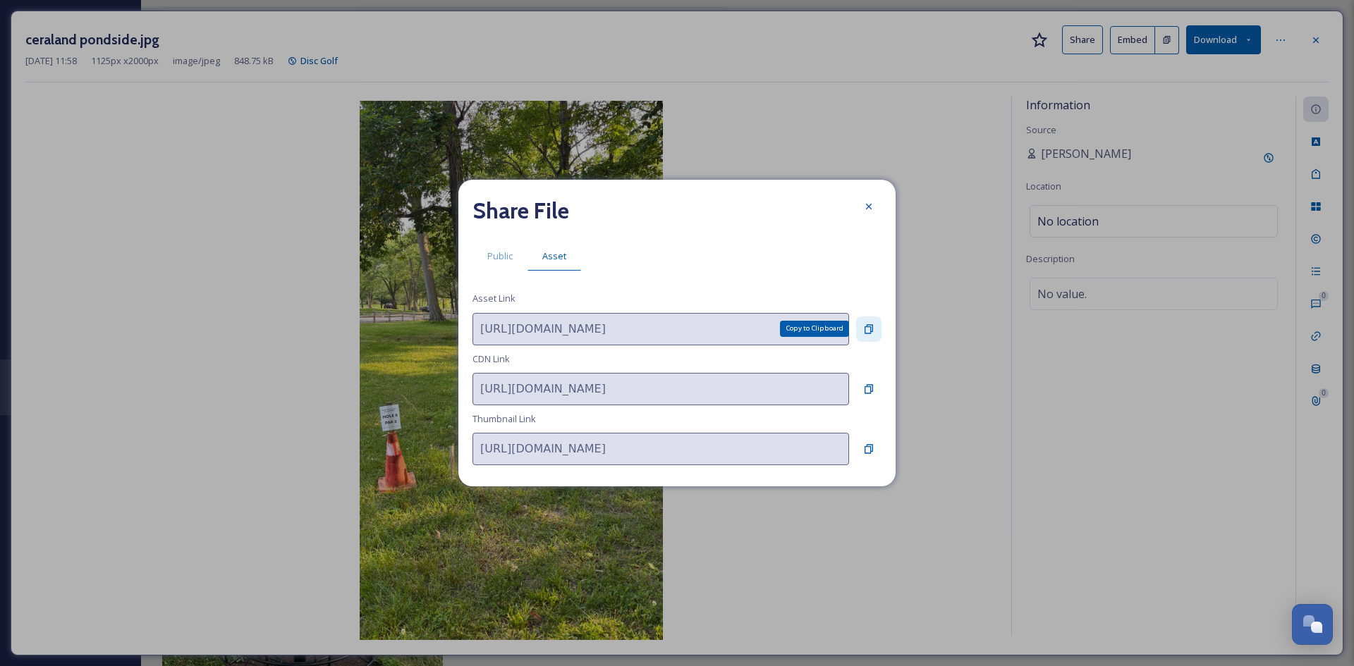
click at [869, 326] on icon at bounding box center [868, 329] width 11 height 11
click at [863, 205] on div at bounding box center [868, 206] width 25 height 25
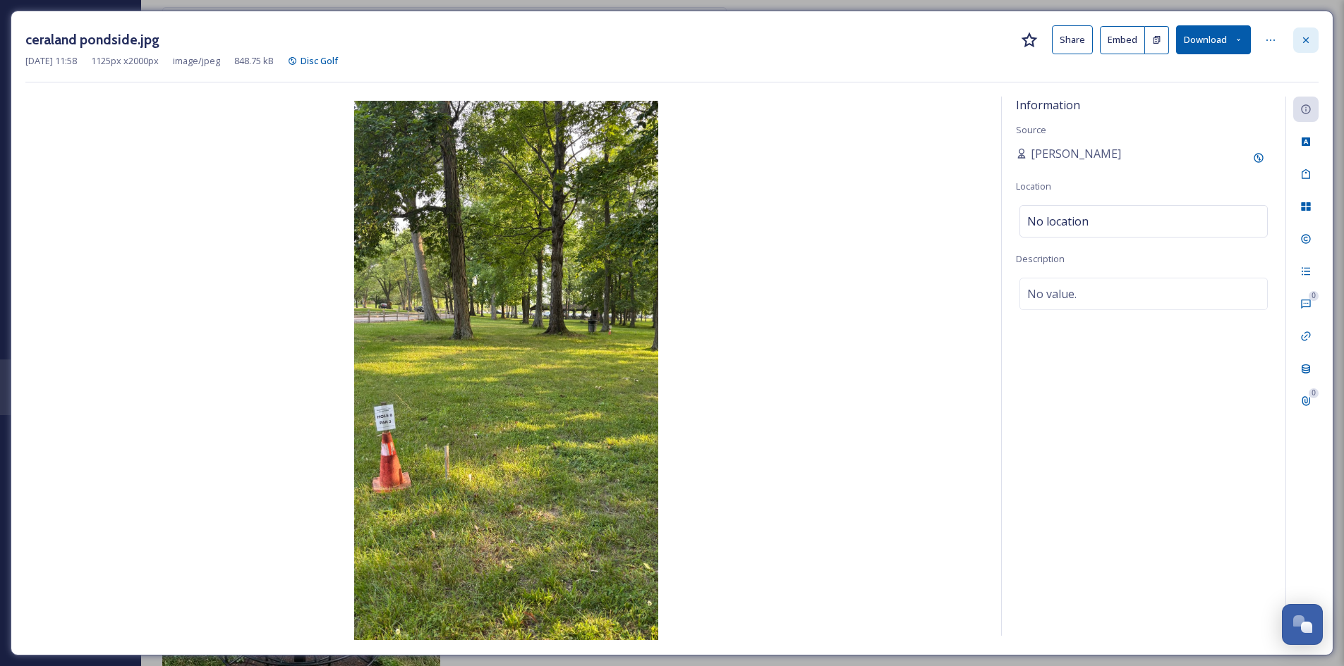
click at [1304, 44] on icon at bounding box center [1305, 40] width 11 height 11
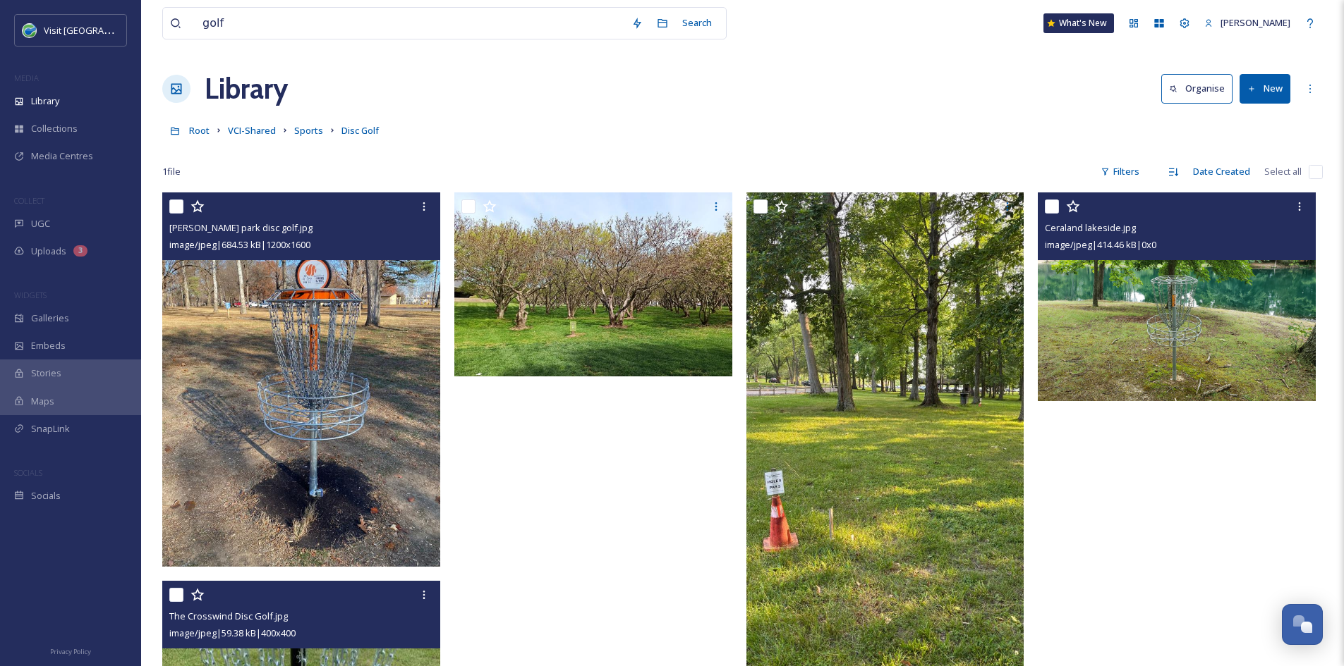
click at [1191, 346] on img at bounding box center [1176, 297] width 278 height 209
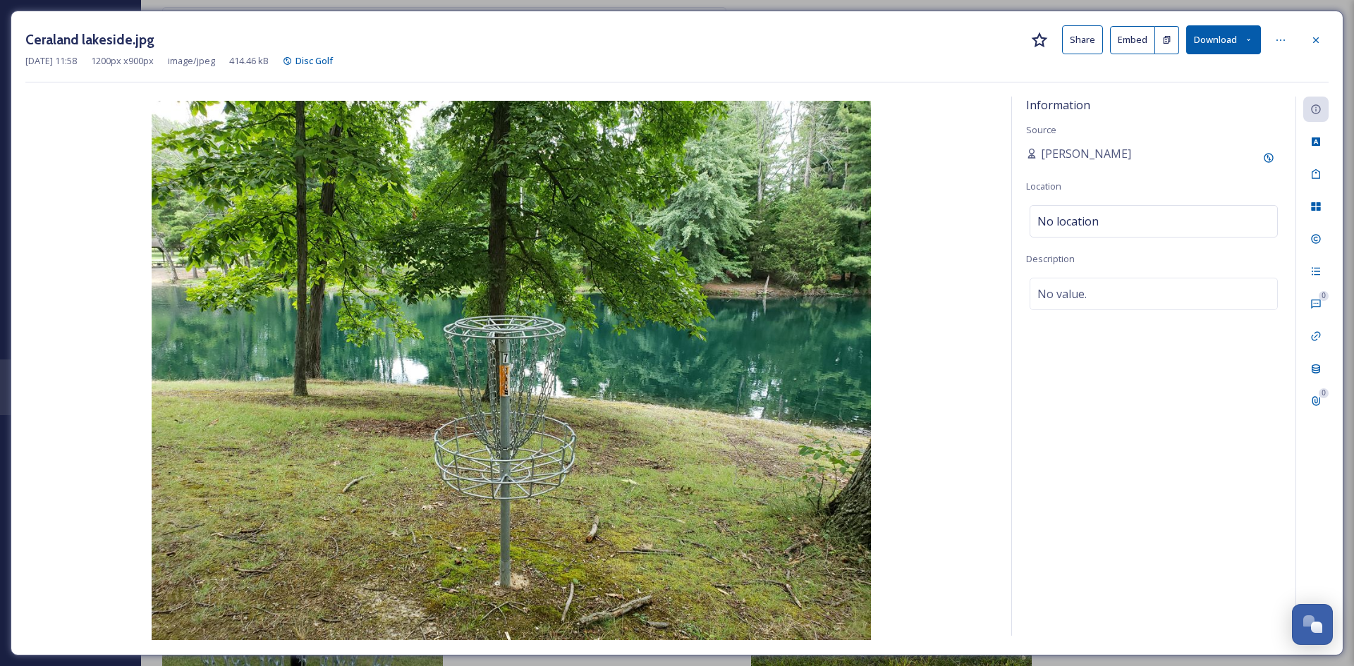
click at [1095, 31] on button "Share" at bounding box center [1082, 39] width 41 height 29
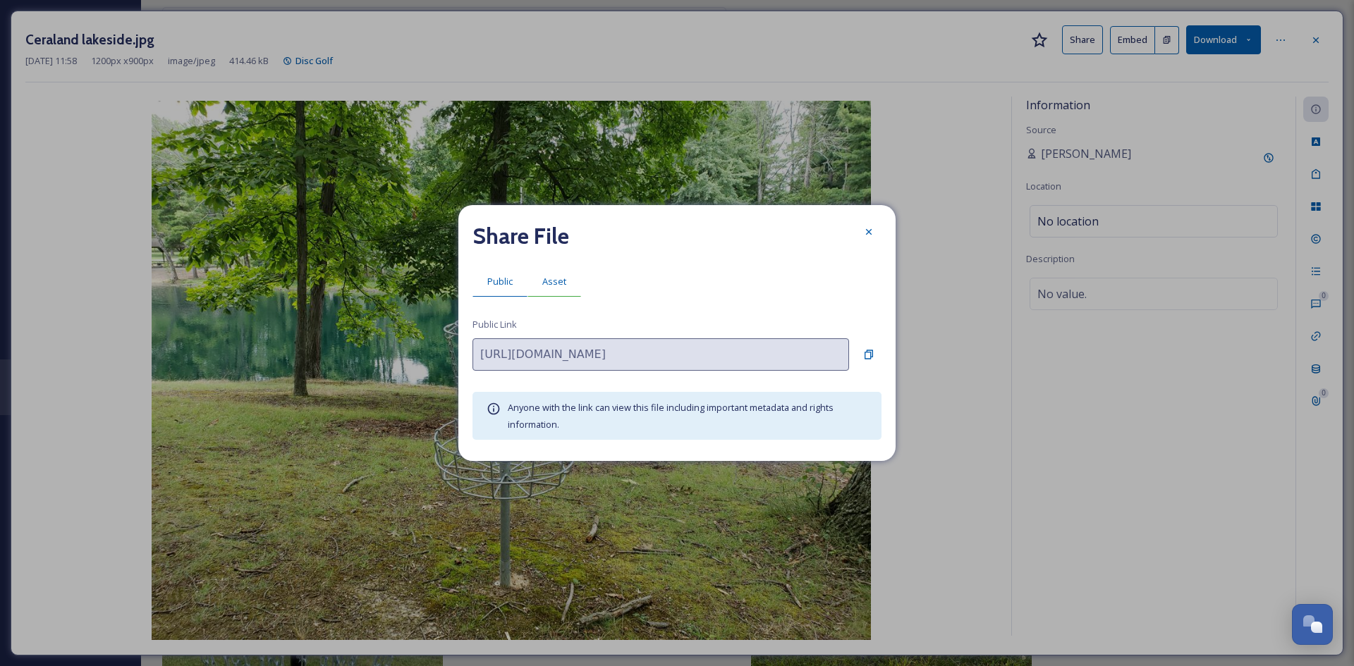
click at [536, 284] on div "Asset" at bounding box center [555, 281] width 54 height 29
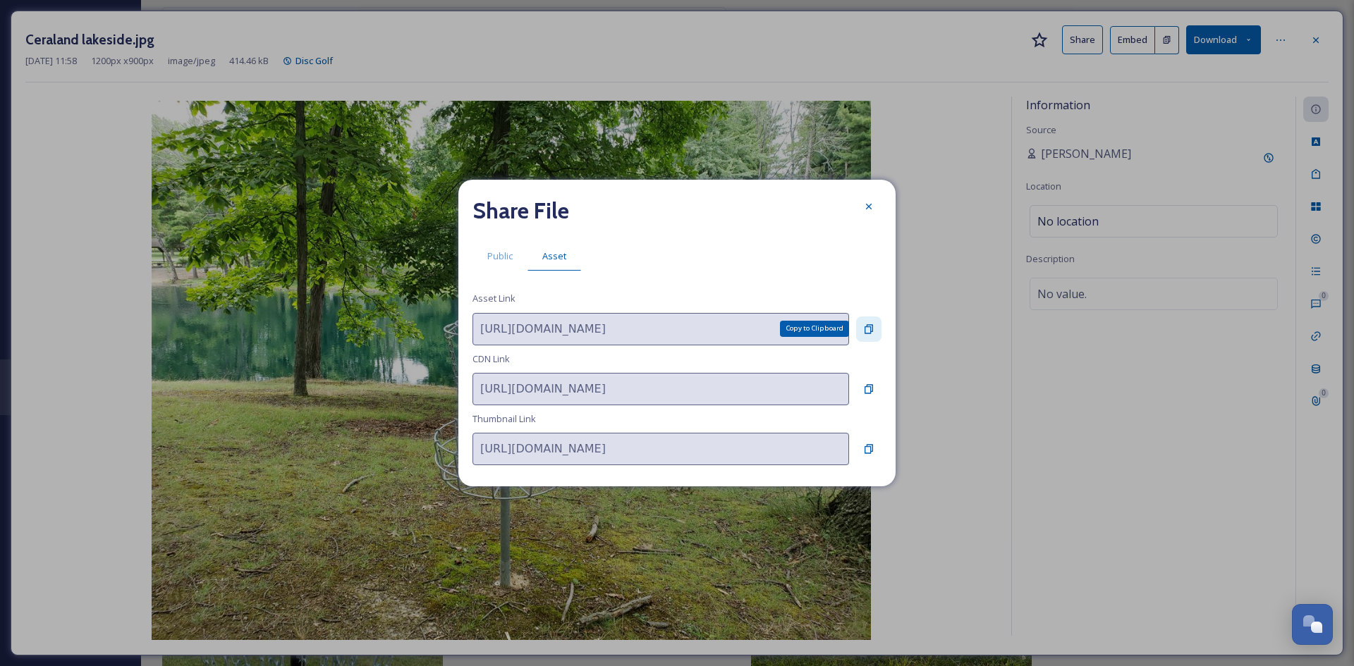
click at [868, 322] on div "Copy to Clipboard" at bounding box center [868, 329] width 25 height 25
click at [868, 202] on icon at bounding box center [868, 206] width 11 height 11
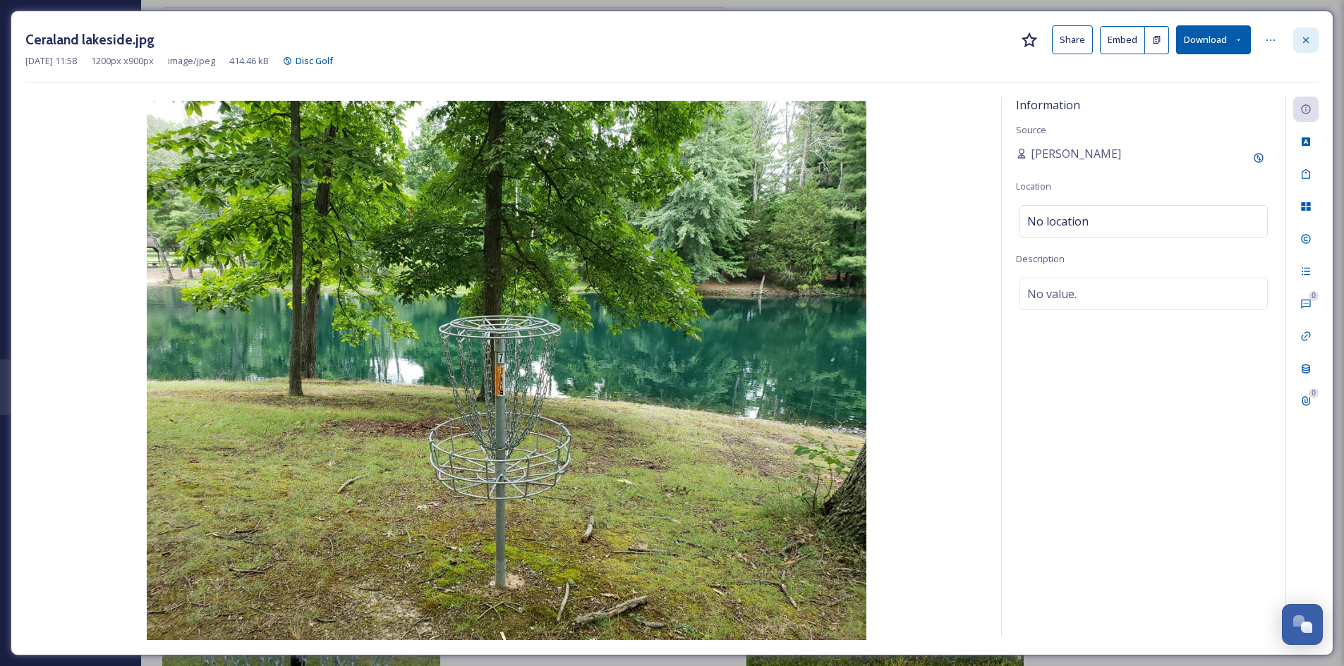
click at [1313, 37] on div at bounding box center [1305, 40] width 25 height 25
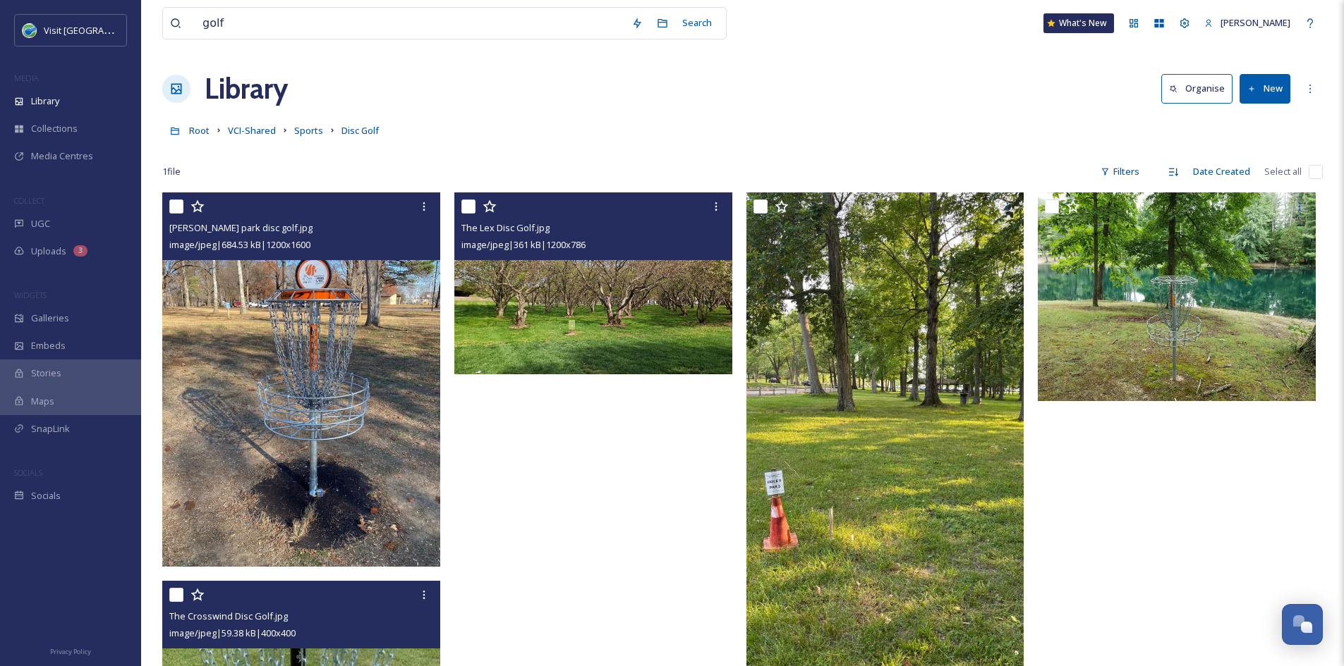
scroll to position [219, 0]
